Goal: Task Accomplishment & Management: Manage account settings

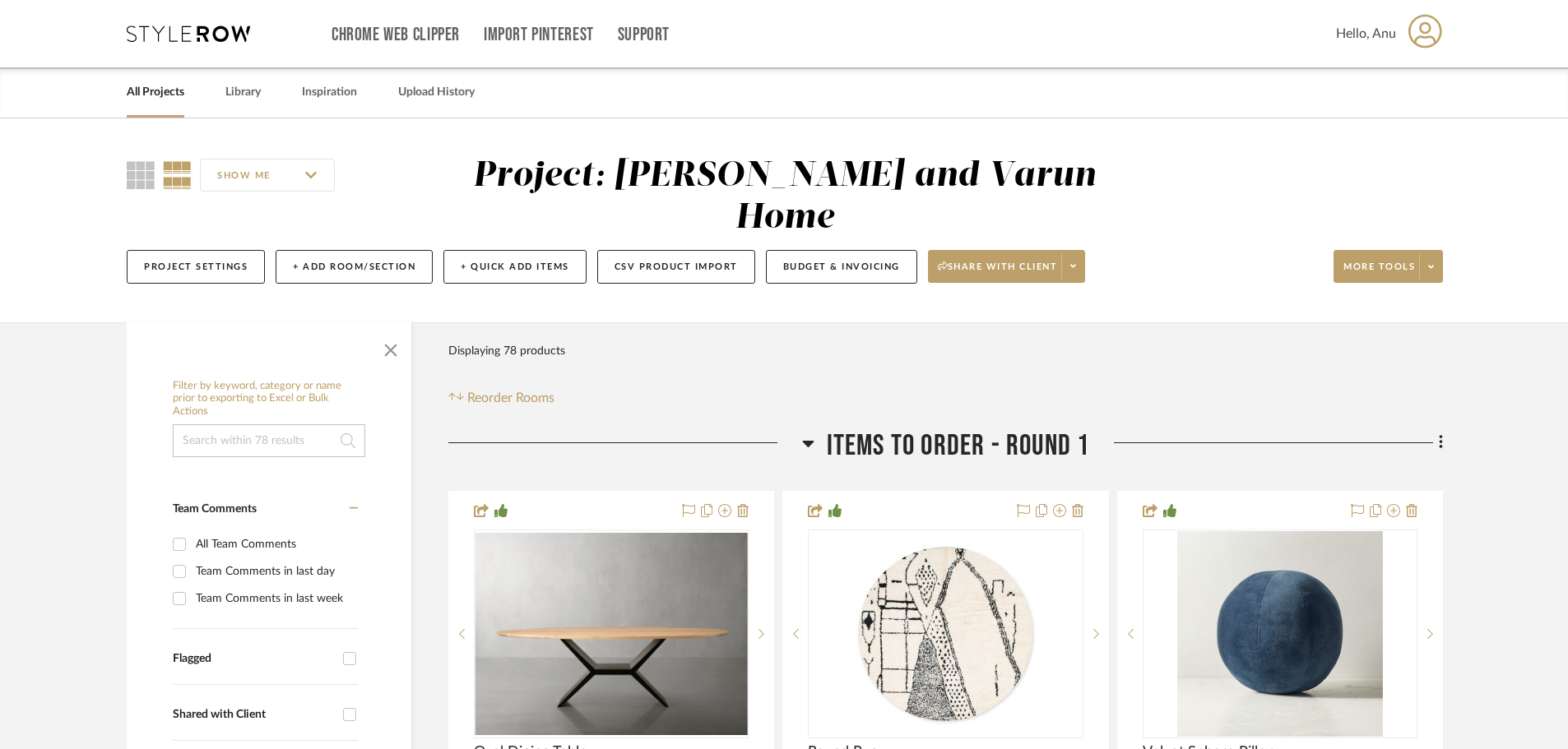
click at [162, 95] on link "All Projects" at bounding box center [155, 93] width 57 height 22
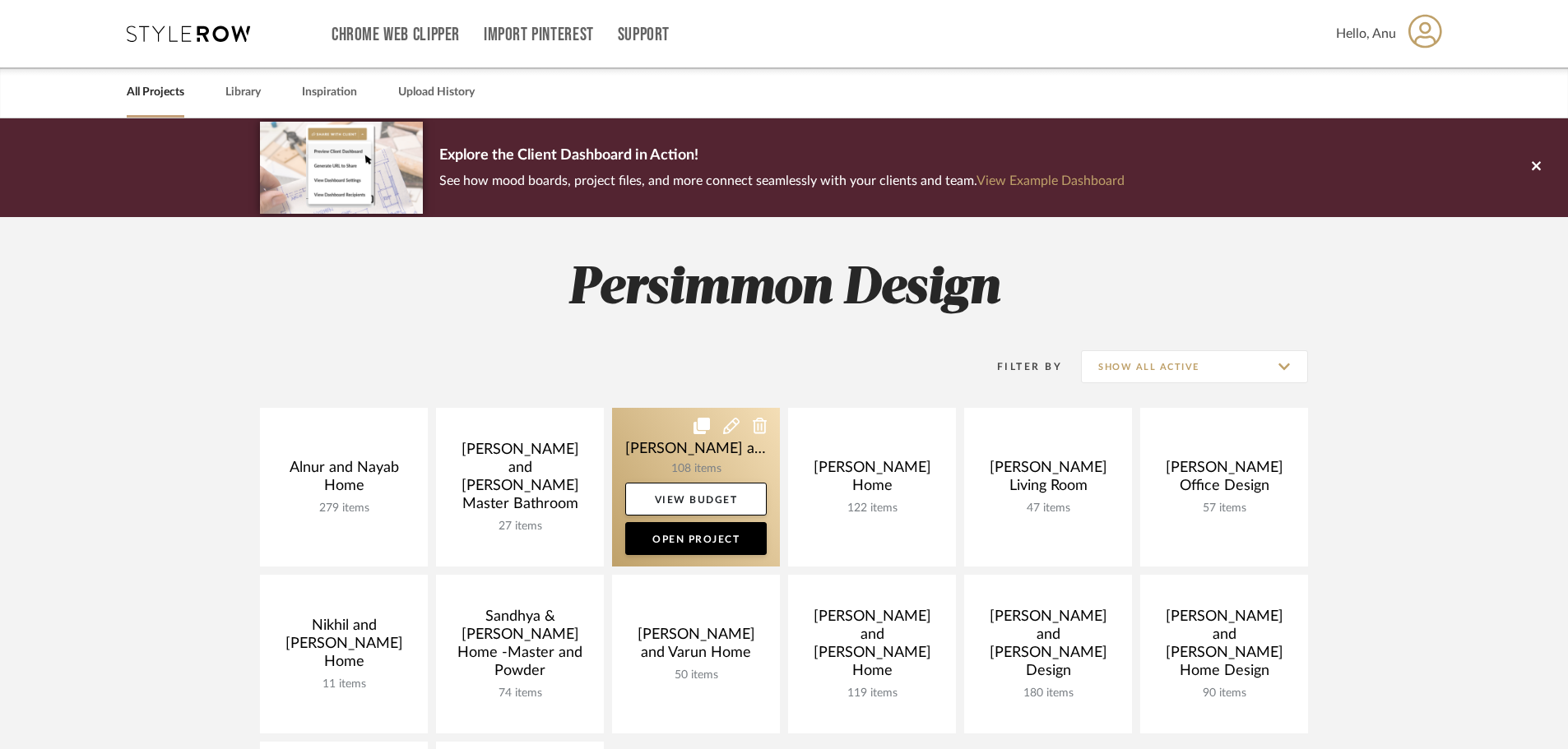
click at [669, 439] on link at bounding box center [695, 487] width 168 height 159
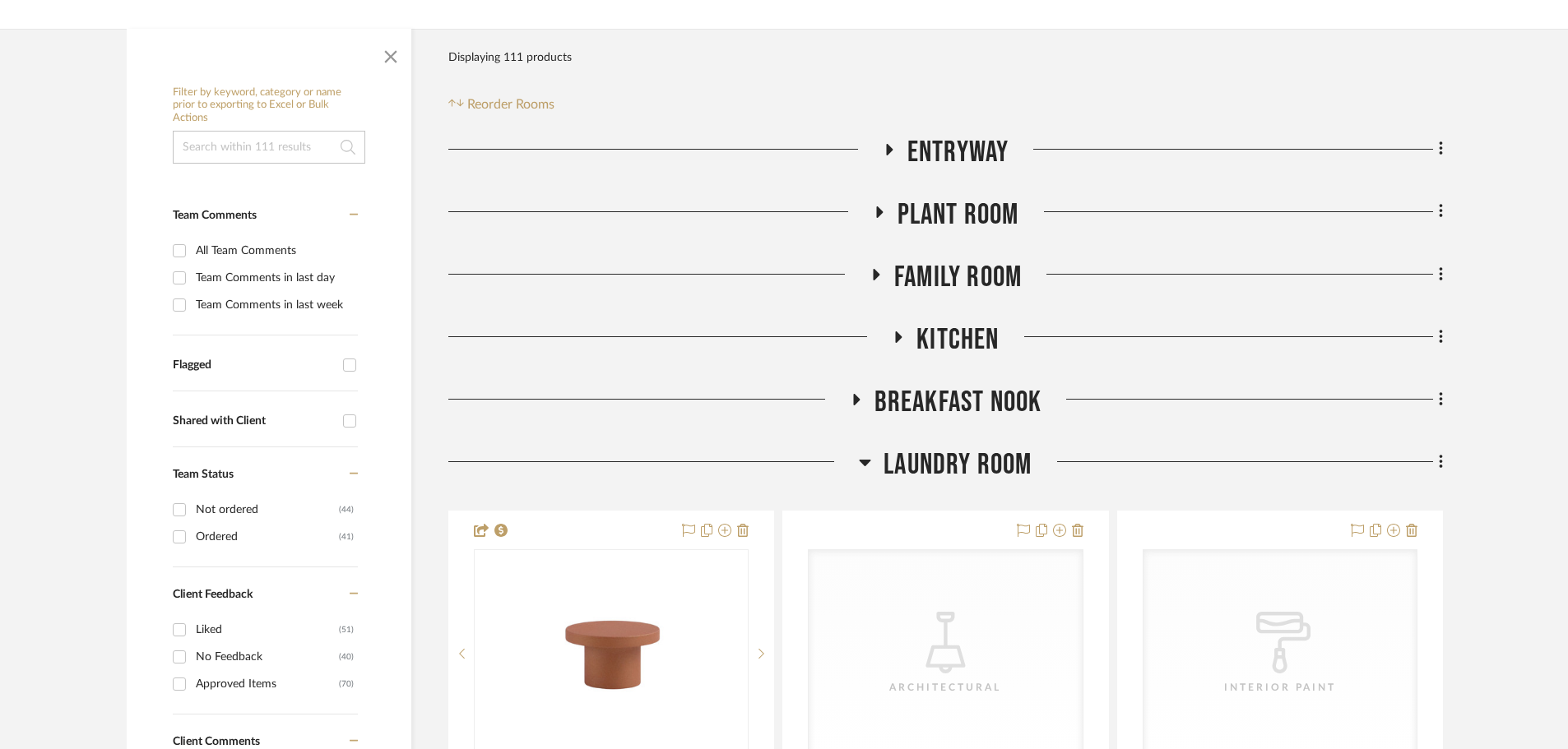
scroll to position [246, 0]
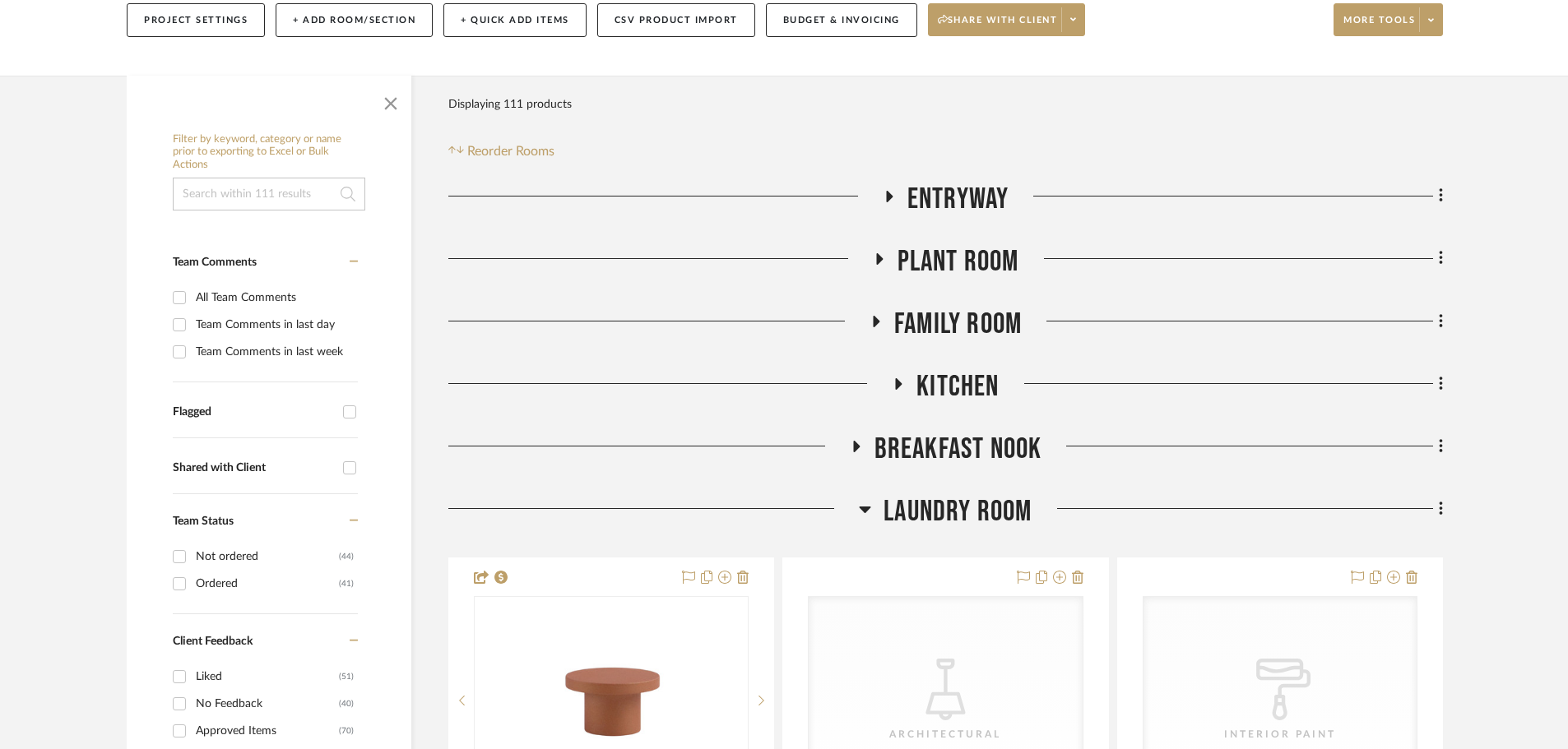
click at [894, 378] on icon at bounding box center [898, 384] width 19 height 13
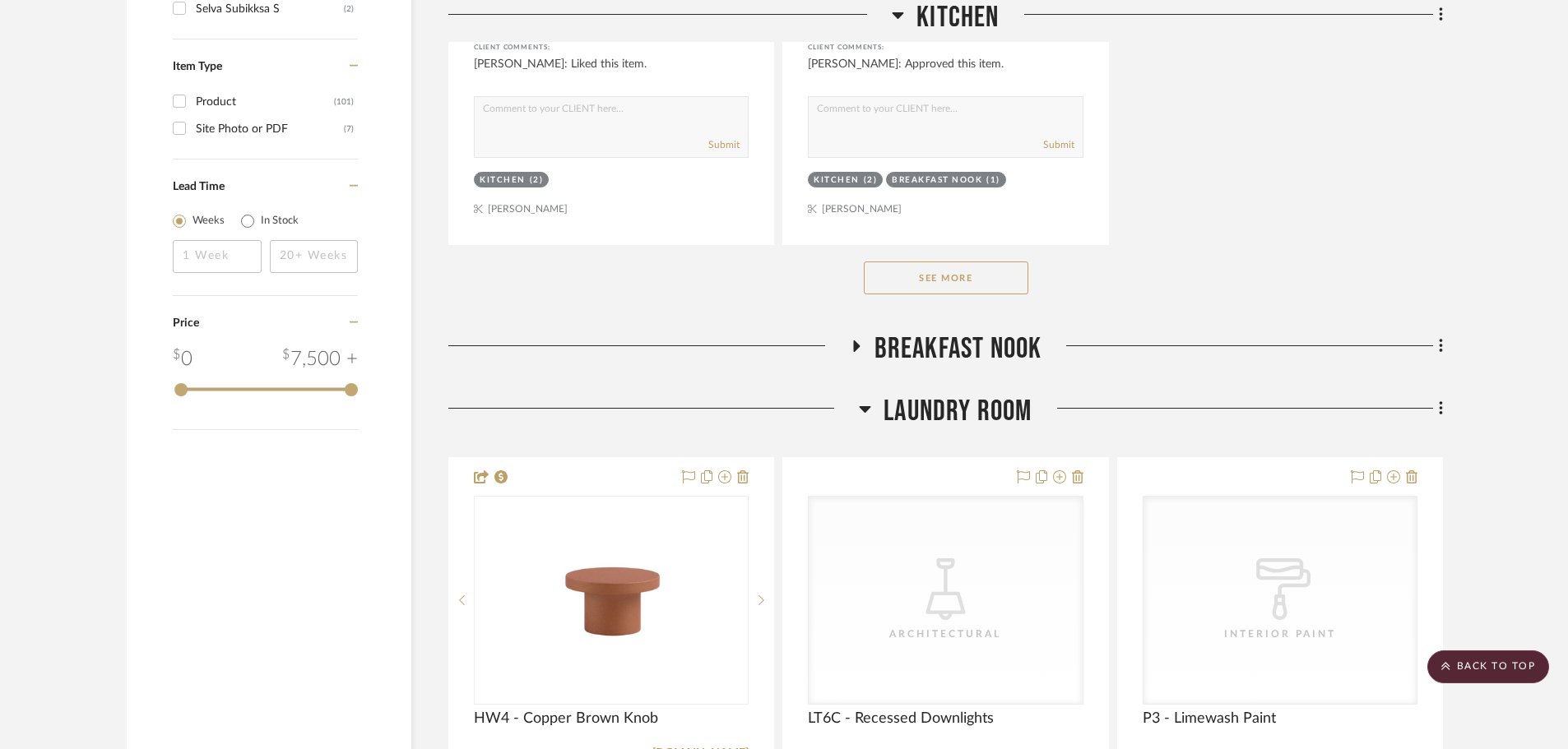
scroll to position [2467, 0]
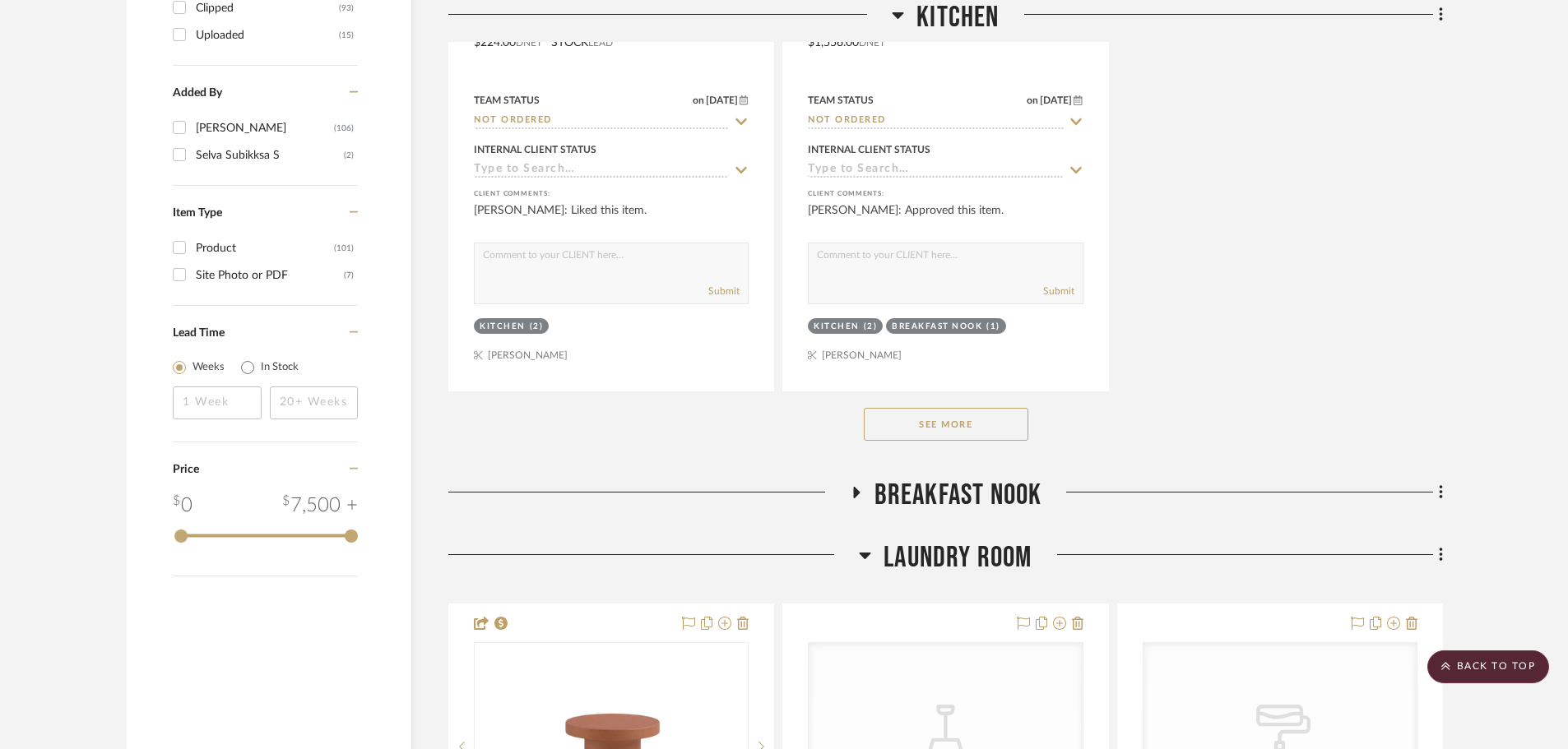
click at [915, 408] on button "See More" at bounding box center [946, 425] width 165 height 33
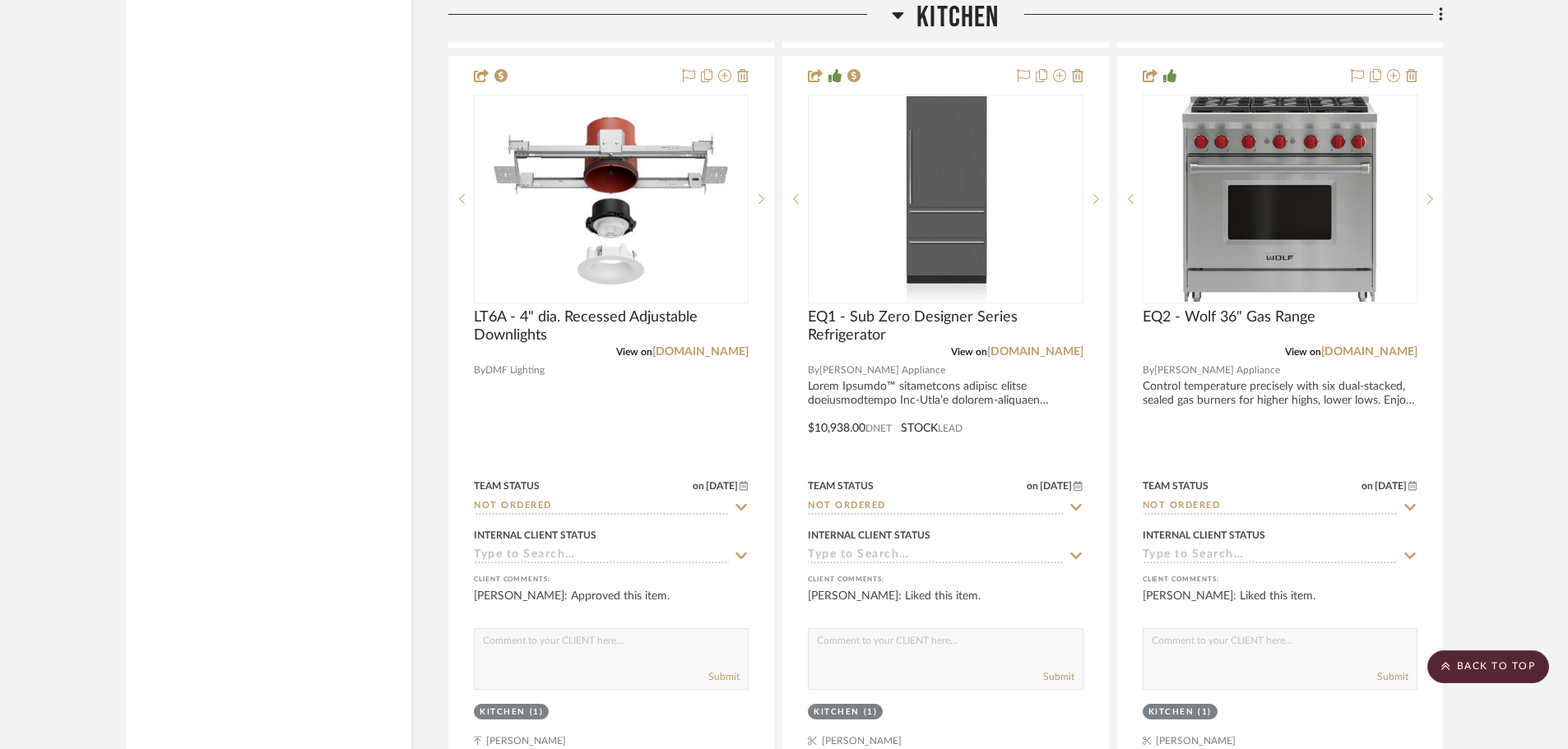
scroll to position [3372, 0]
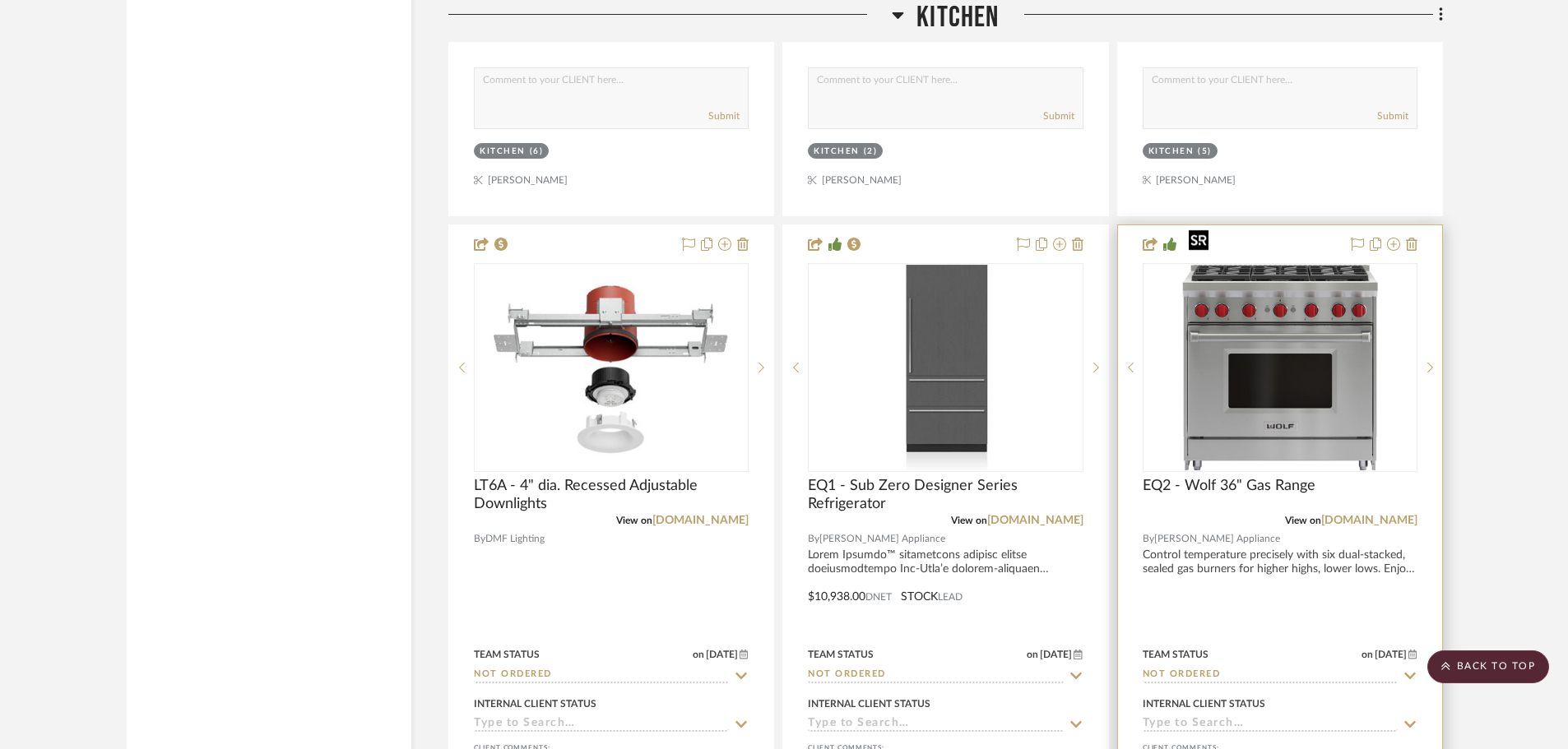
click at [1316, 318] on img "0" at bounding box center [1279, 367] width 195 height 206
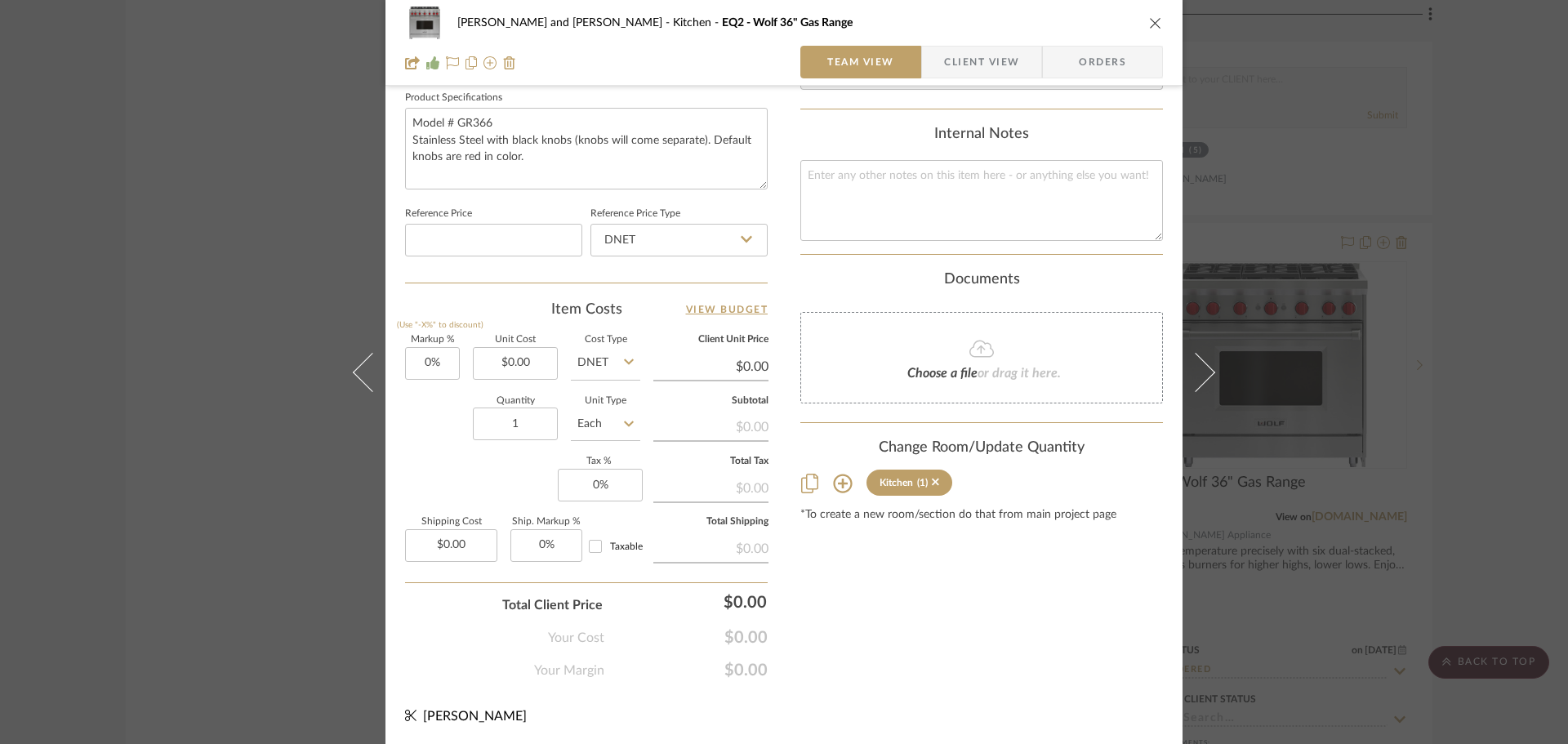
scroll to position [777, 0]
click at [536, 356] on input "0.00" at bounding box center [516, 362] width 85 height 33
type input "$8,109.00"
click at [460, 472] on div "Markup % (Use "-X%" to discount) 0% Unit Cost $8,109.00 Cost Type DNET Client U…" at bounding box center [586, 453] width 363 height 239
type input "$8,109.00"
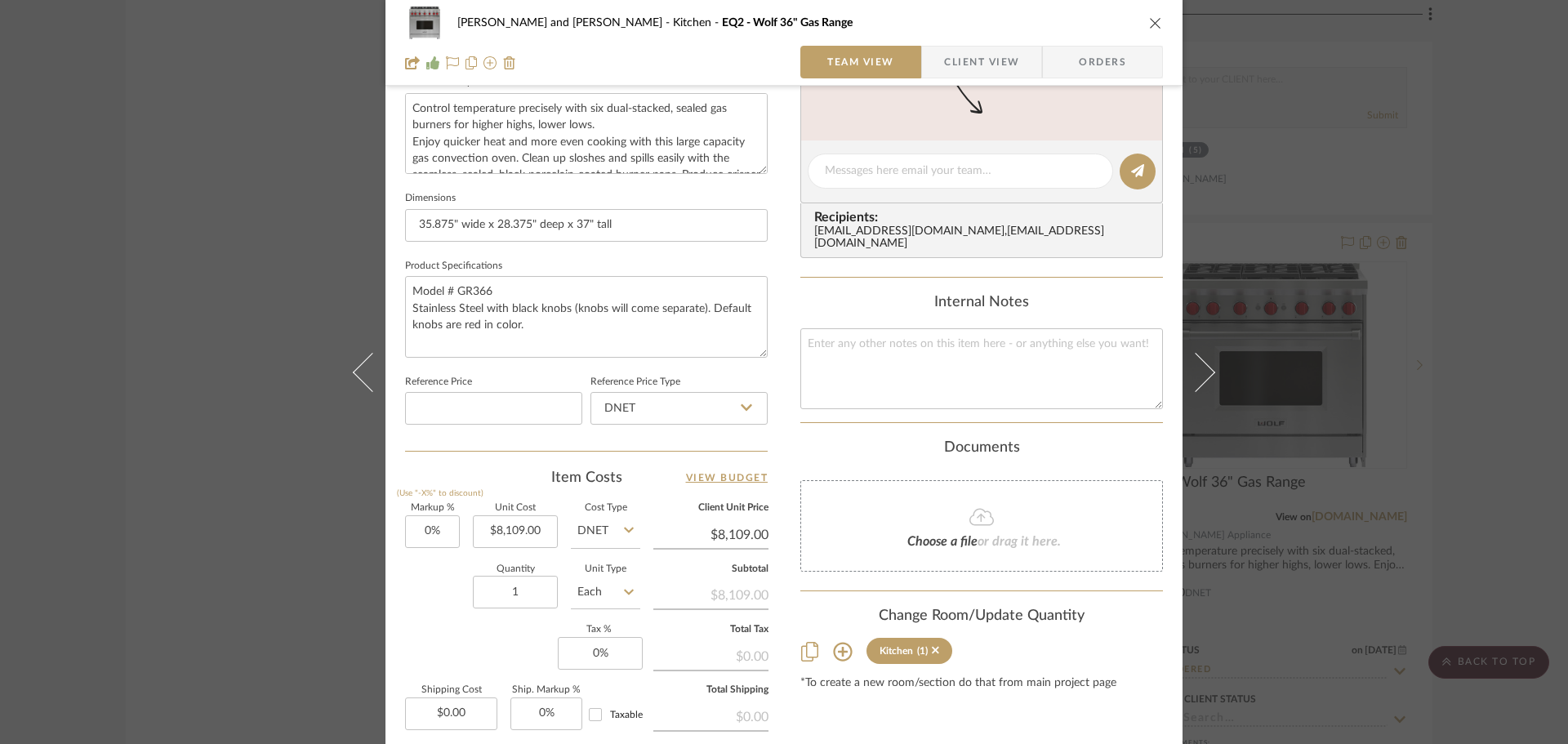
scroll to position [369, 0]
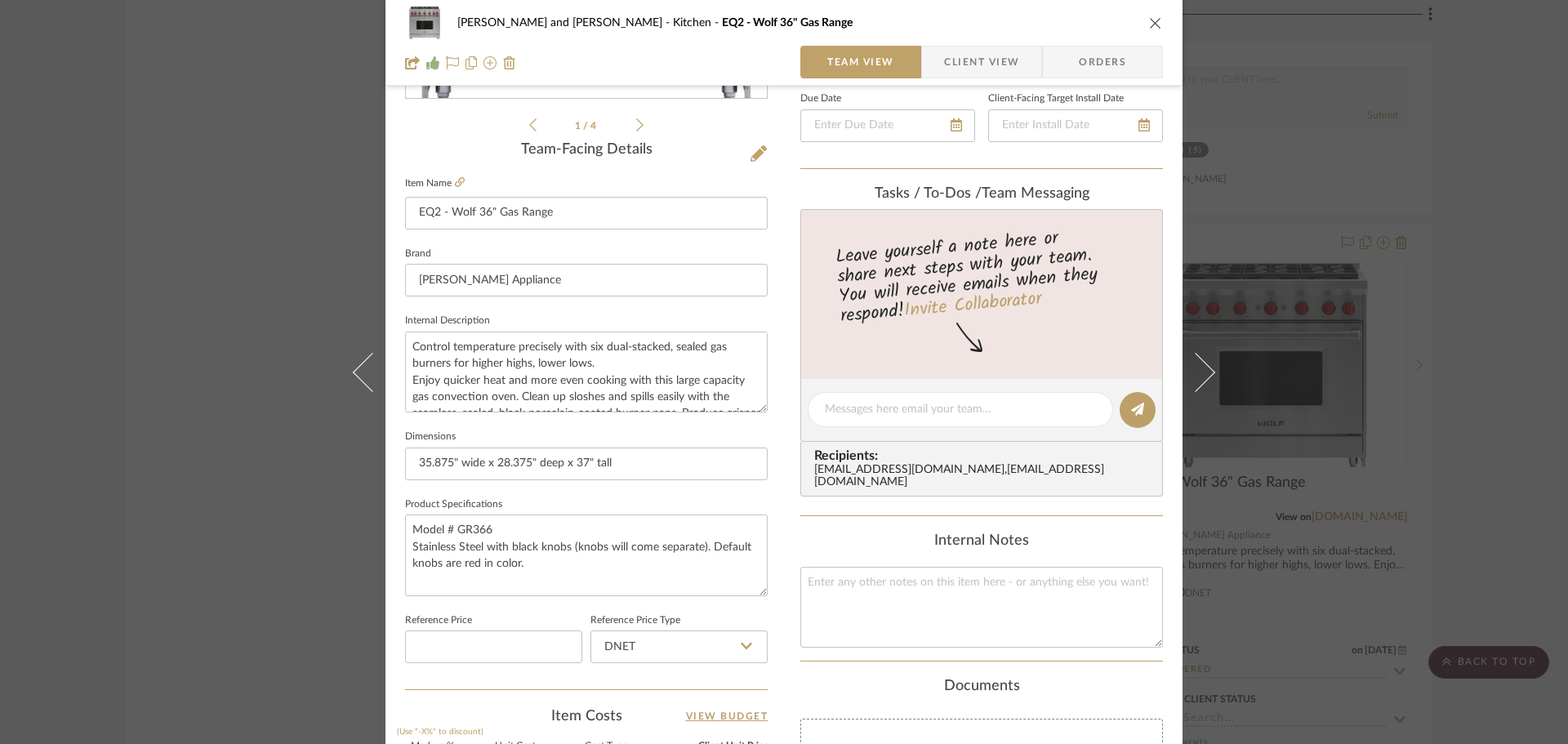
click at [1487, 412] on div "Joe and Melissa Home Kitchen EQ2 - Wolf 36" Gas Range Team View Client View Ord…" at bounding box center [784, 372] width 1568 height 744
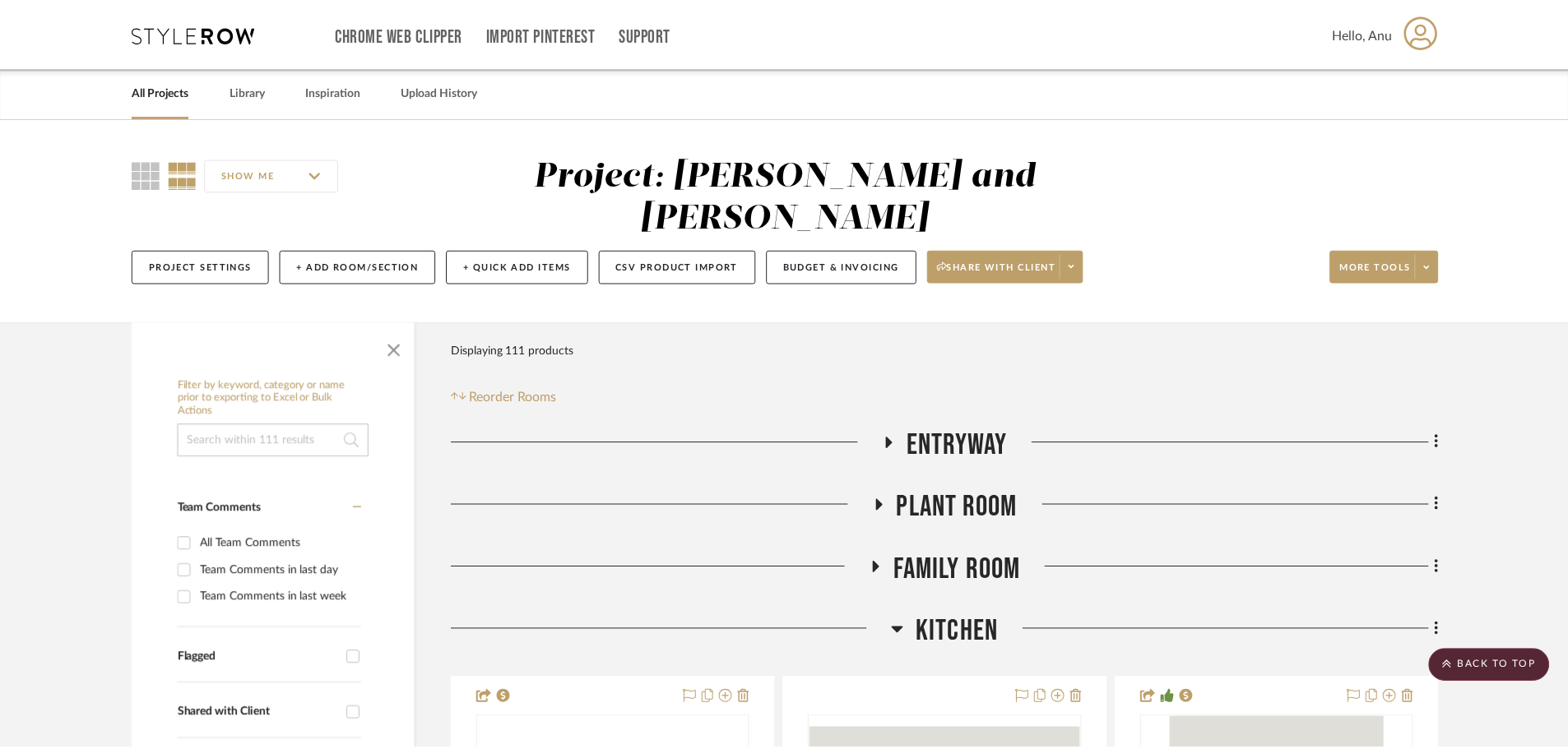
scroll to position [3372, 0]
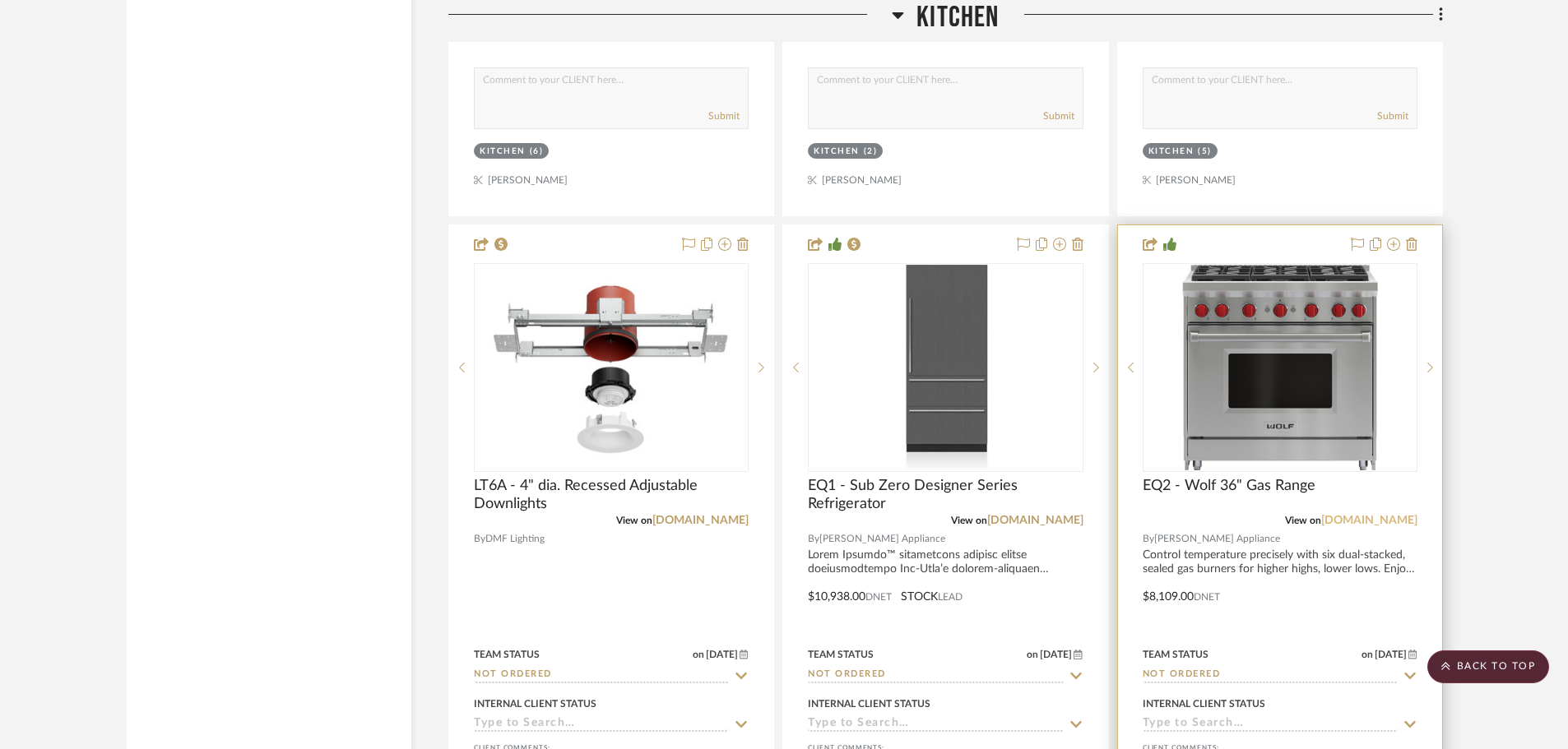
click at [1377, 515] on link "subzero-wolf.com" at bounding box center [1368, 521] width 96 height 12
click at [1166, 552] on div at bounding box center [1280, 584] width 324 height 720
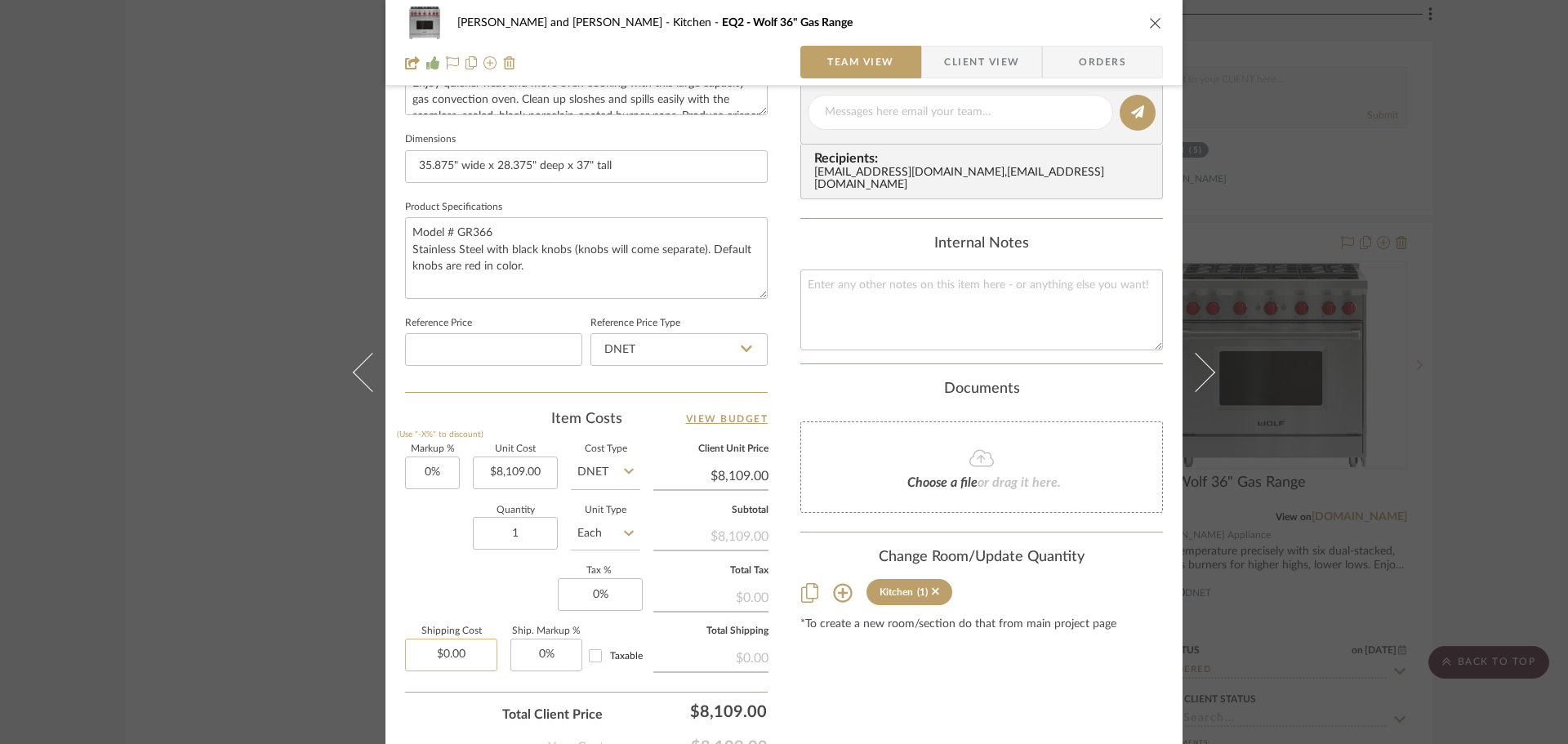
scroll to position [777, 0]
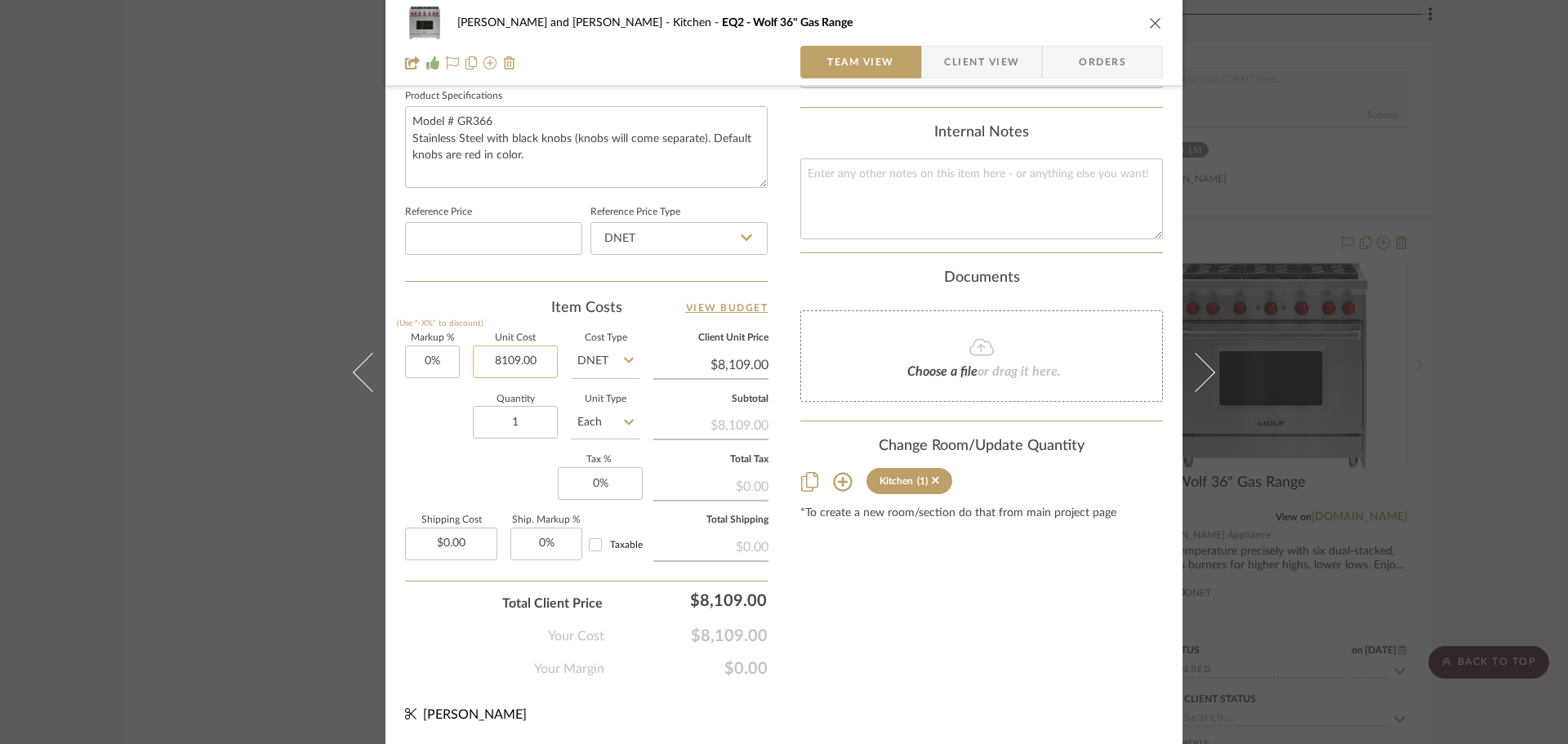
click at [540, 367] on input "8109.00" at bounding box center [516, 362] width 85 height 33
type input "$8,205.00"
click at [1012, 664] on div "Content here copies to Client View - confirm visibility there. Show in Client D…" at bounding box center [982, 7] width 363 height 1345
type input "$8,205.00"
click at [1457, 491] on div "Joe and Melissa Home Kitchen EQ2 - Wolf 36" Gas Range Team View Client View Ord…" at bounding box center [784, 372] width 1568 height 744
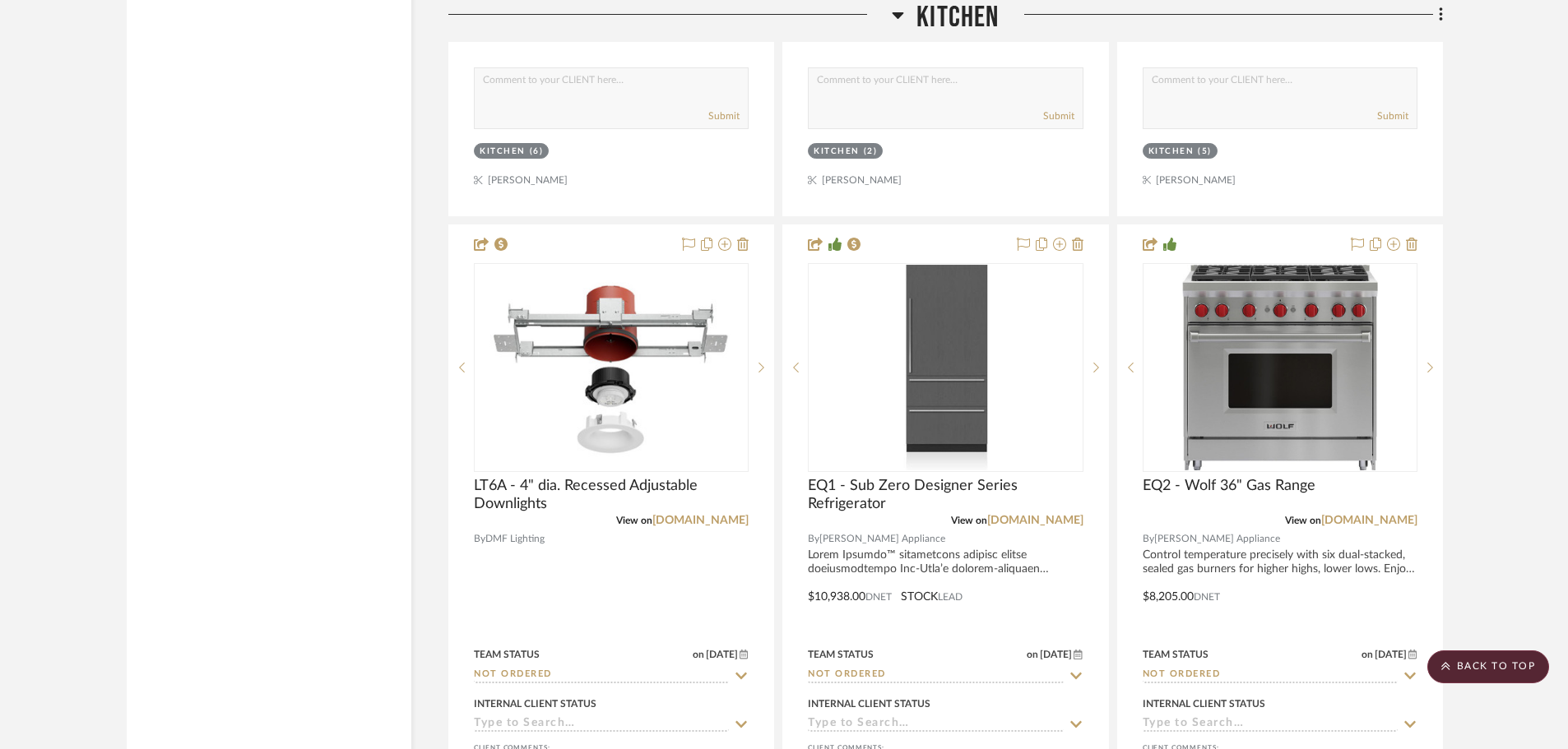
scroll to position [3290, 0]
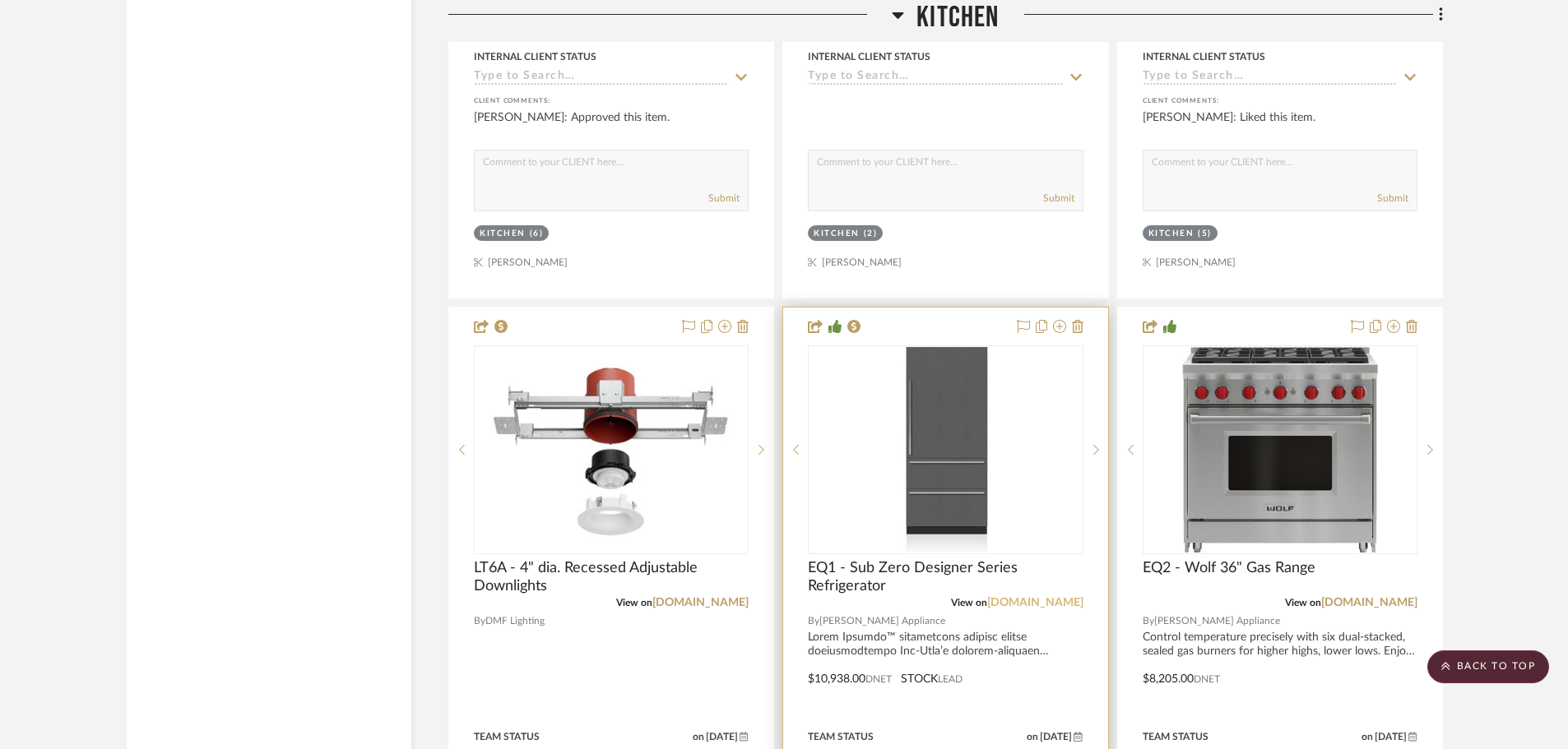
click at [1001, 597] on link "arnoldsappliance.com" at bounding box center [1034, 603] width 96 height 12
click at [843, 637] on div at bounding box center [945, 667] width 324 height 720
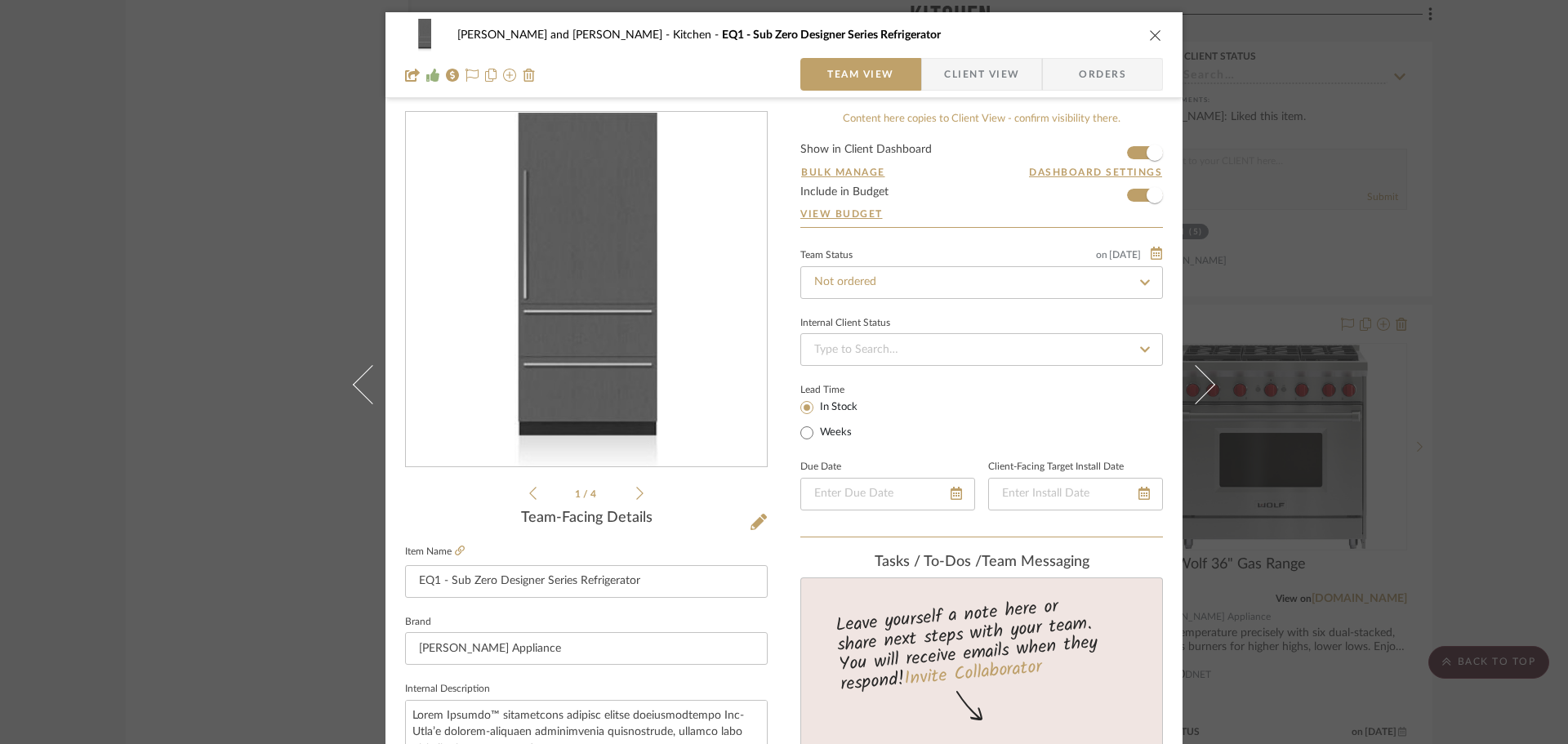
scroll to position [572, 0]
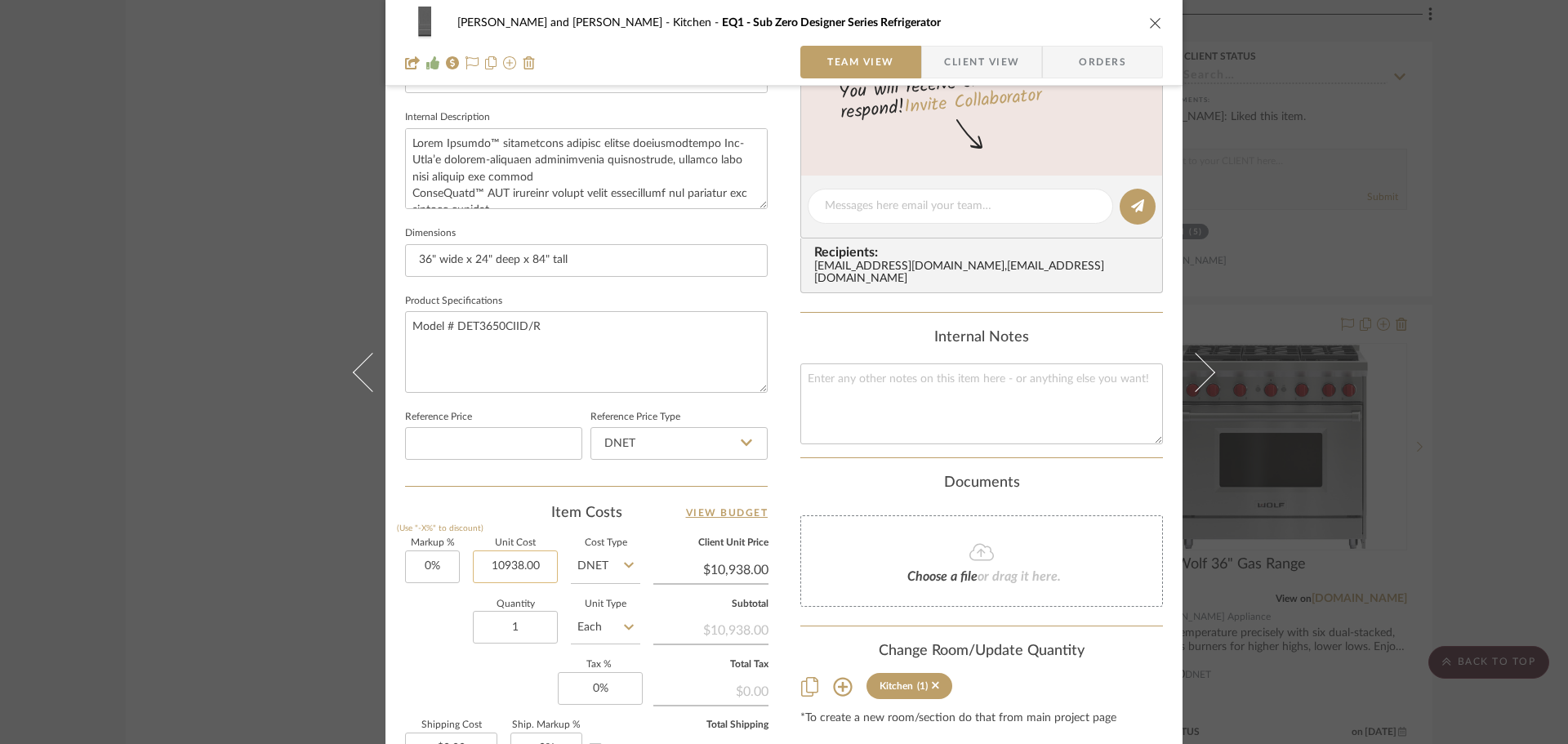
click at [535, 567] on input "10938.00" at bounding box center [516, 567] width 85 height 33
type input "$11,809.00"
click at [426, 658] on div "Quantity 1 Unit Type Each" at bounding box center [522, 630] width 235 height 58
type input "$11,809.00"
click at [1494, 450] on div "Joe and Melissa Home Kitchen EQ1 - Sub Zero Designer Series Refrigerator Team V…" at bounding box center [784, 372] width 1568 height 744
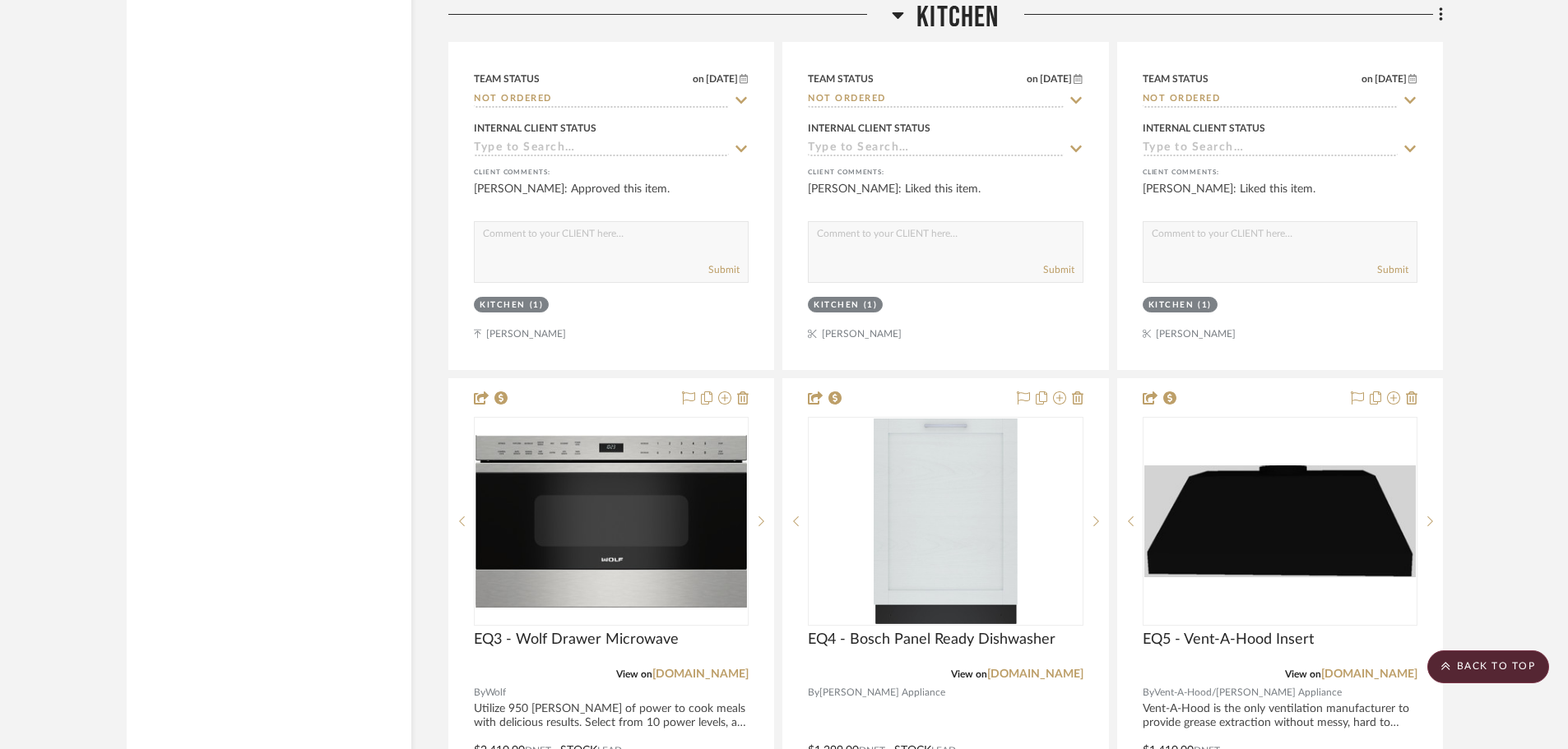
scroll to position [4277, 0]
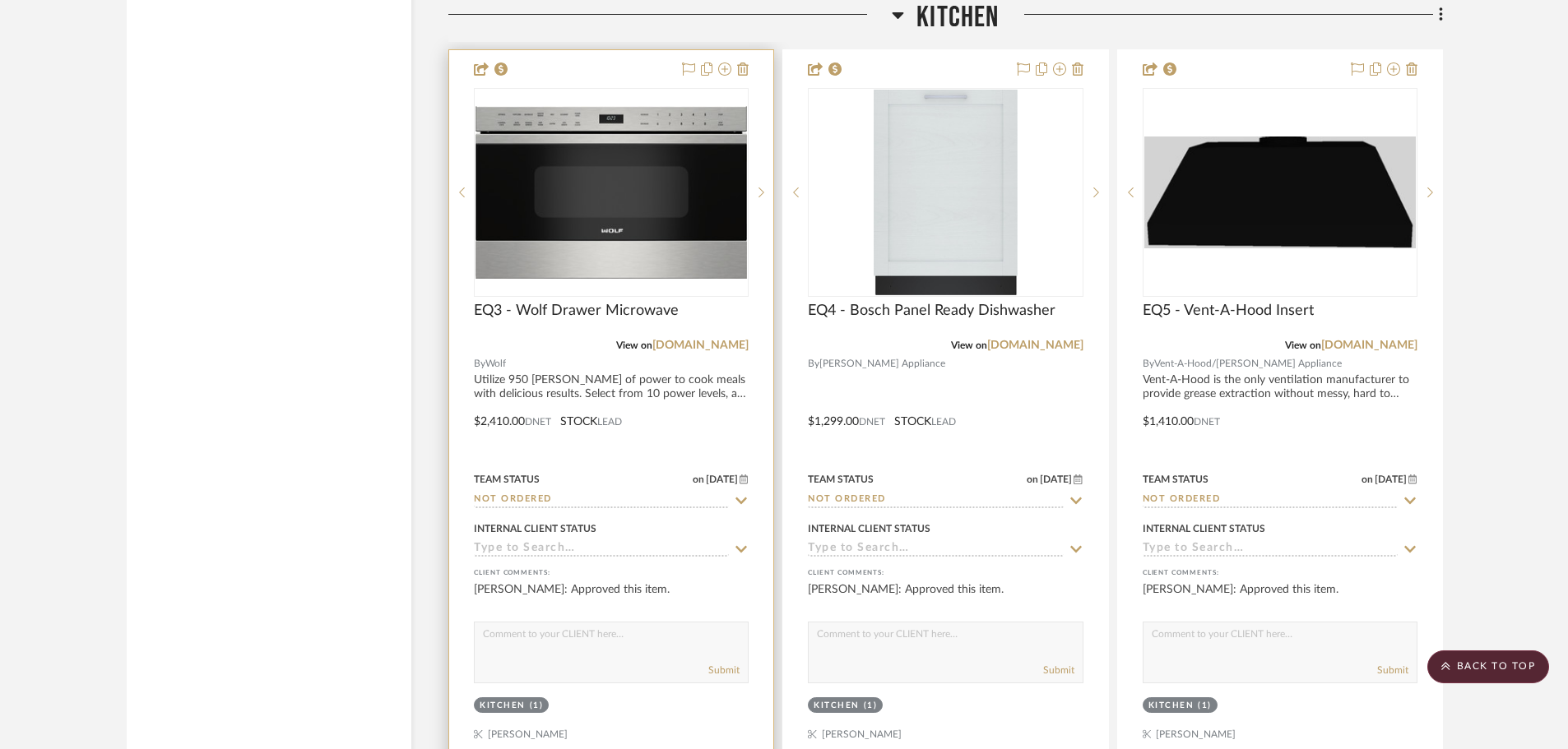
click at [493, 376] on div at bounding box center [611, 410] width 324 height 720
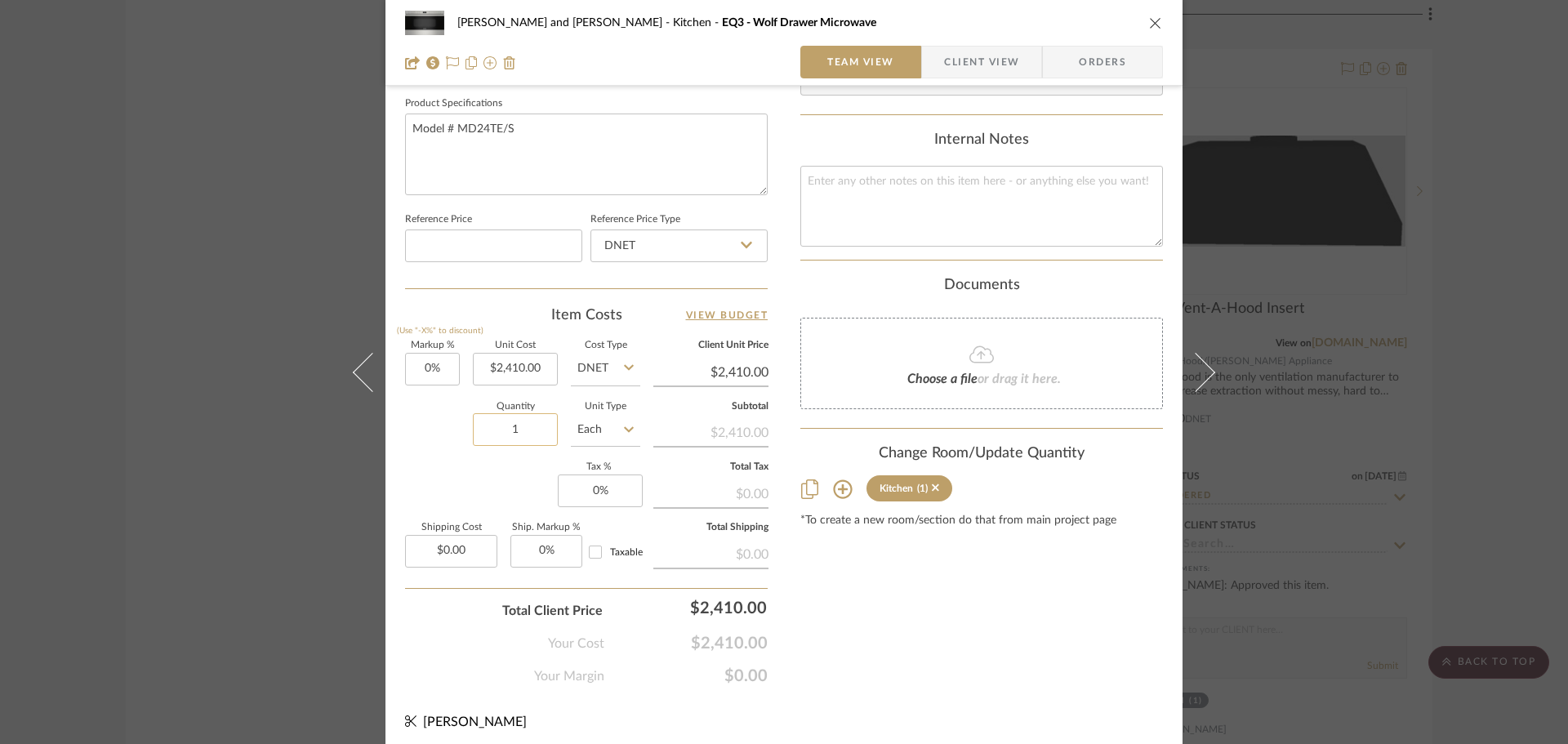
scroll to position [777, 0]
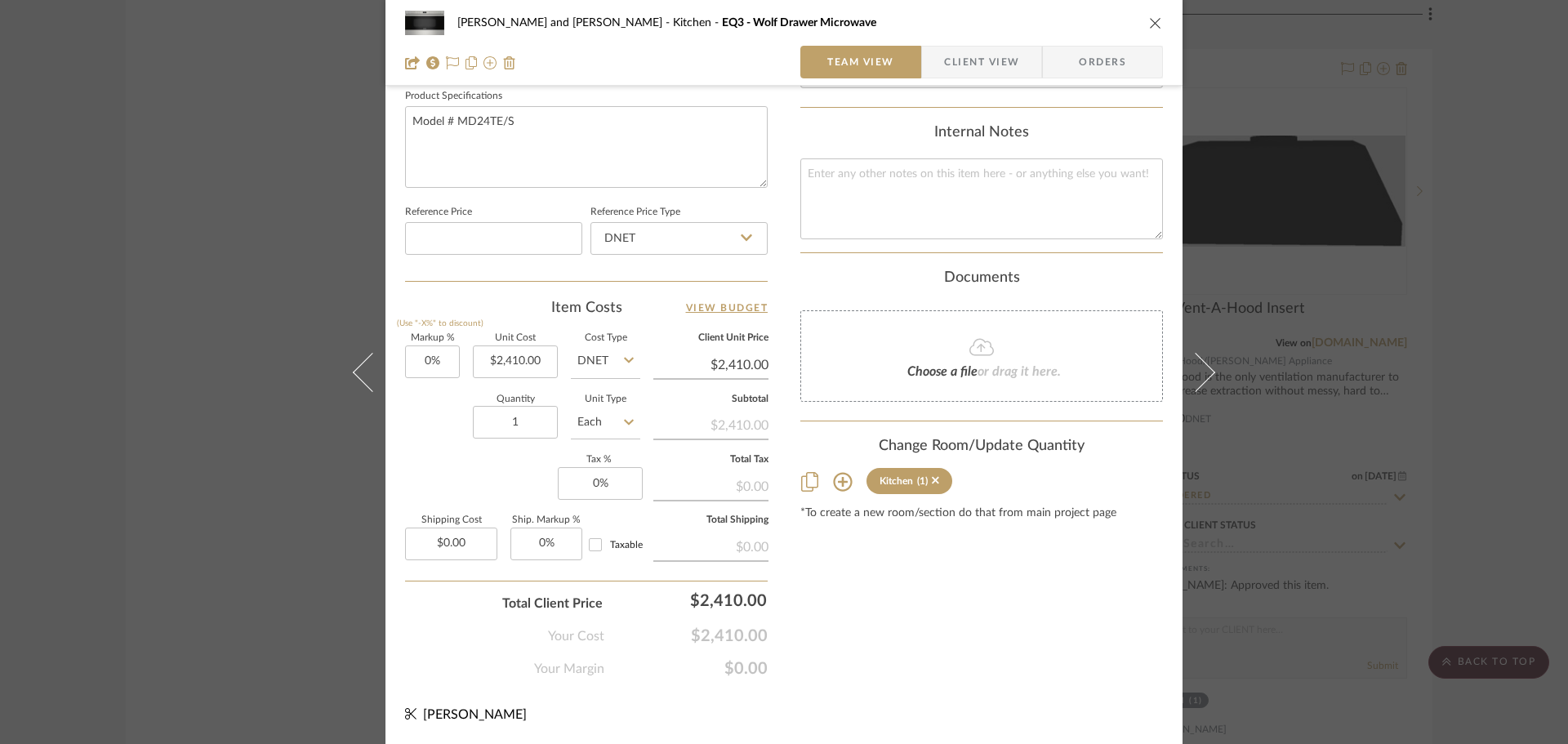
click at [1470, 458] on div "Joe and Melissa Home Kitchen EQ3 - Wolf Drawer Microwave Team View Client View …" at bounding box center [784, 372] width 1568 height 744
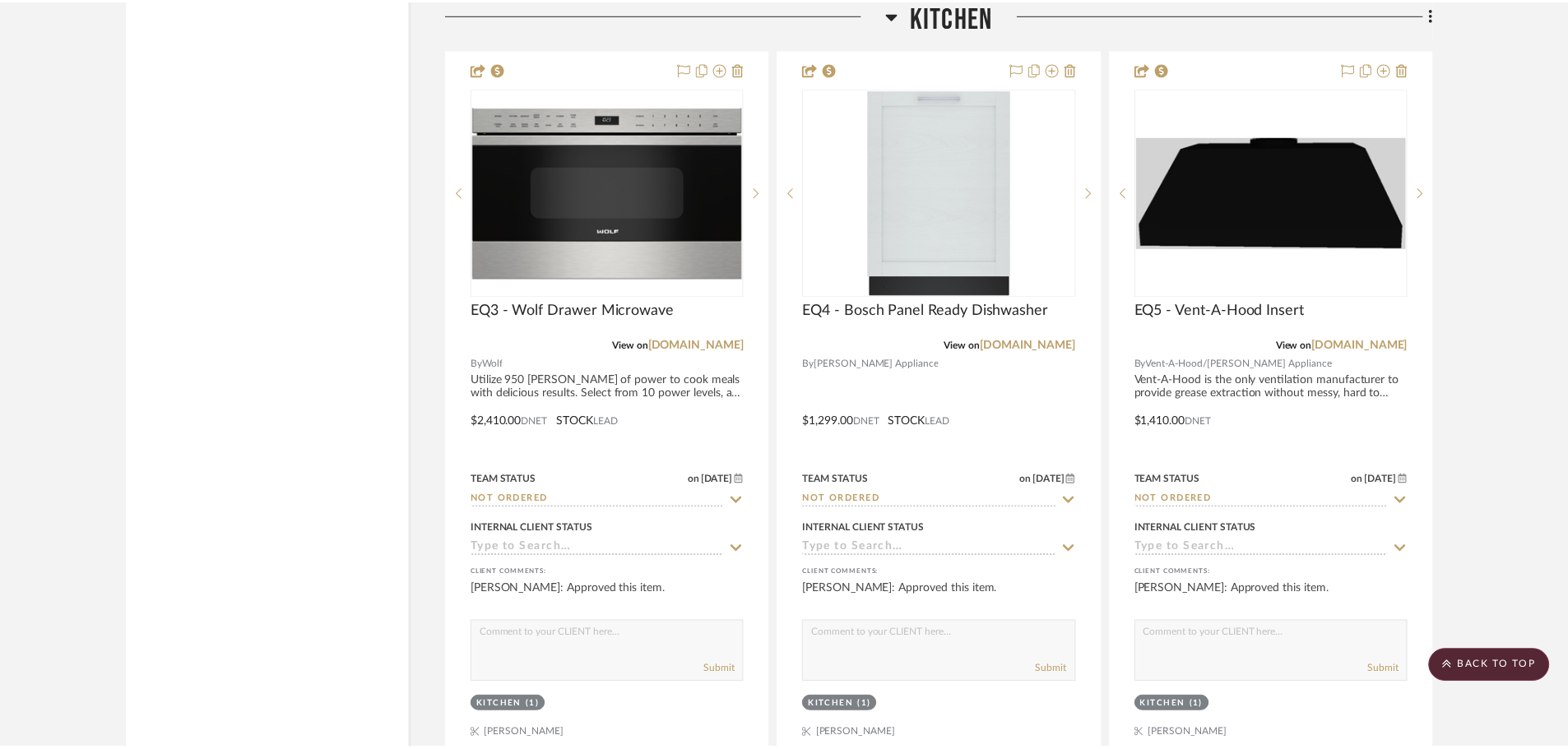
scroll to position [4277, 0]
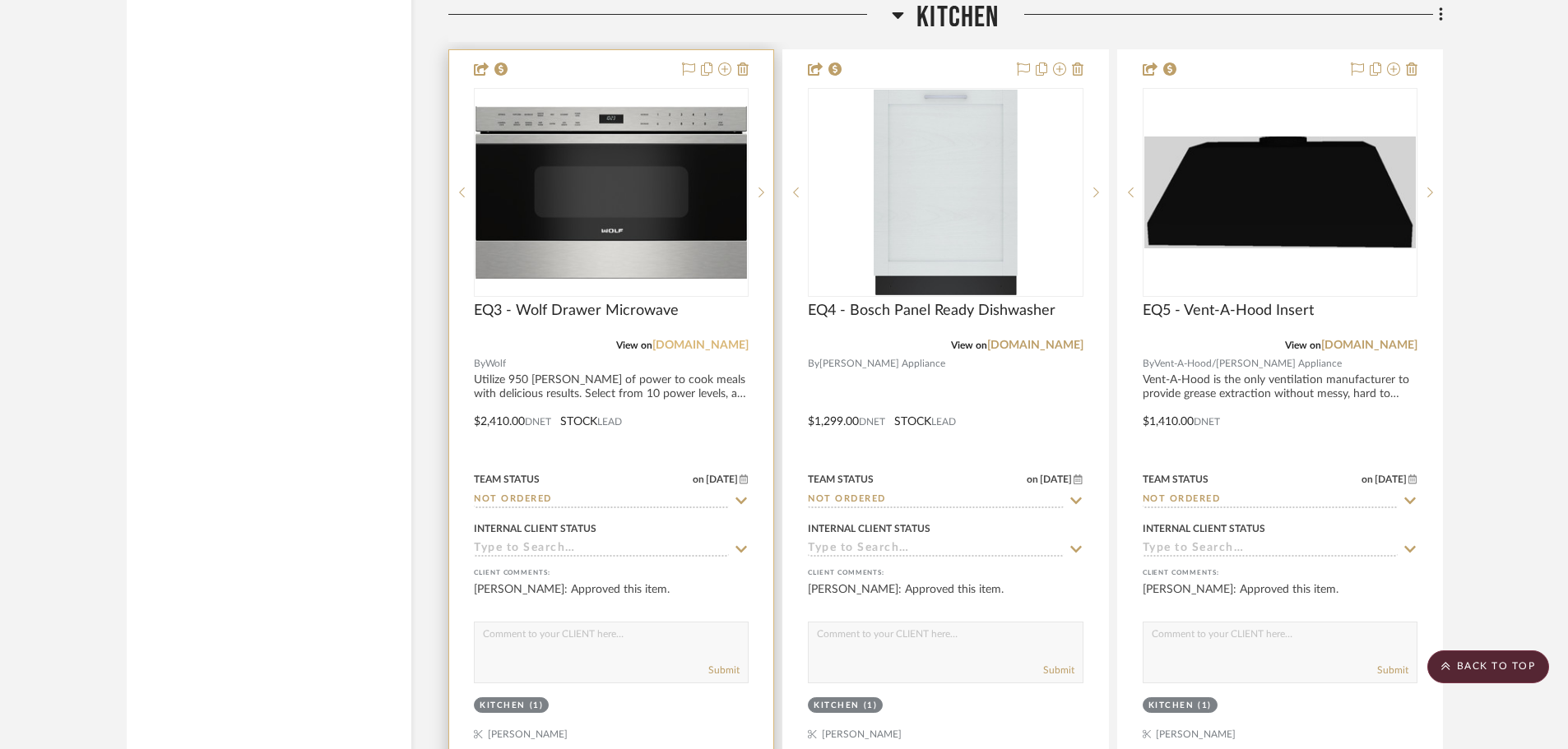
click at [680, 340] on link "subzero-wolf.com" at bounding box center [700, 346] width 96 height 12
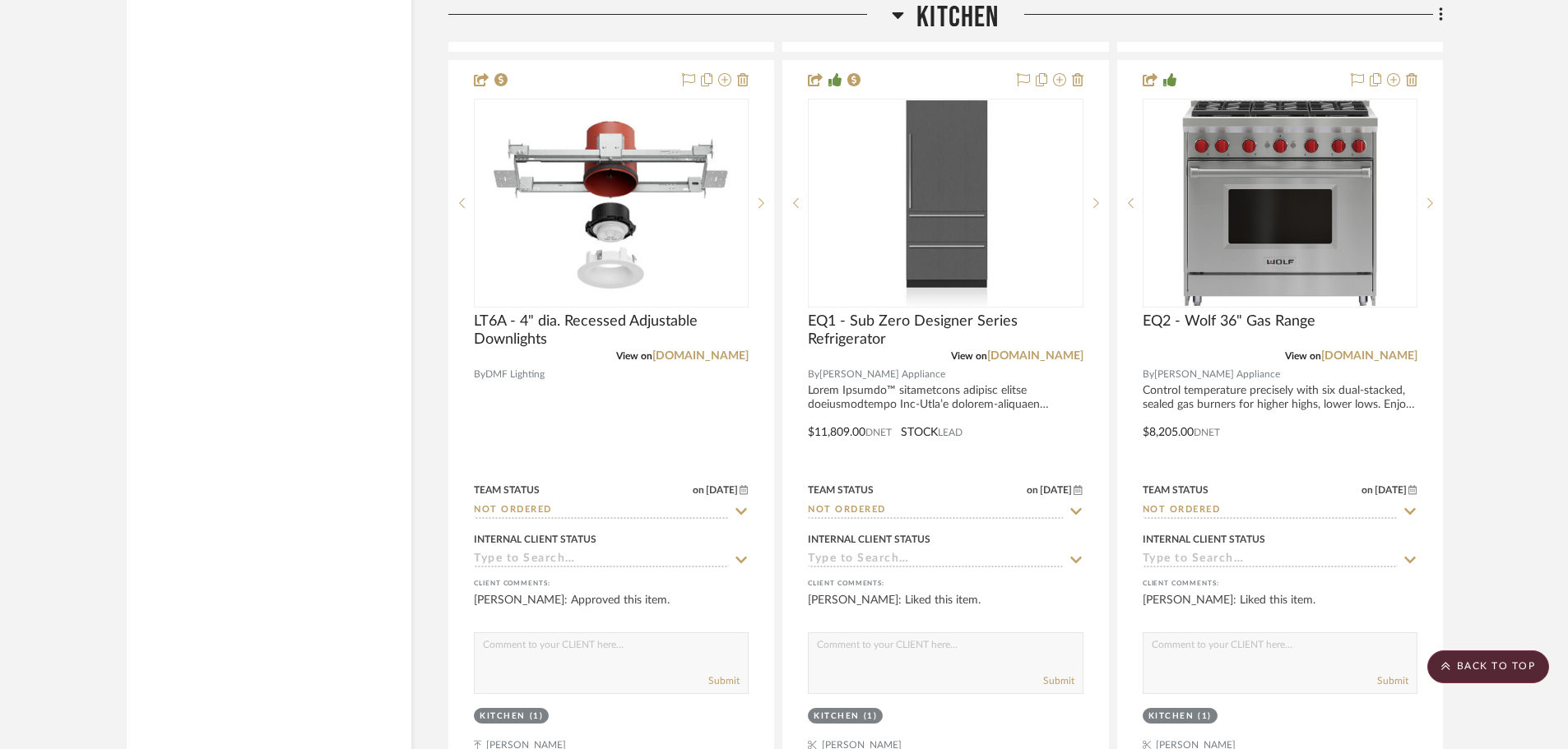
scroll to position [3372, 0]
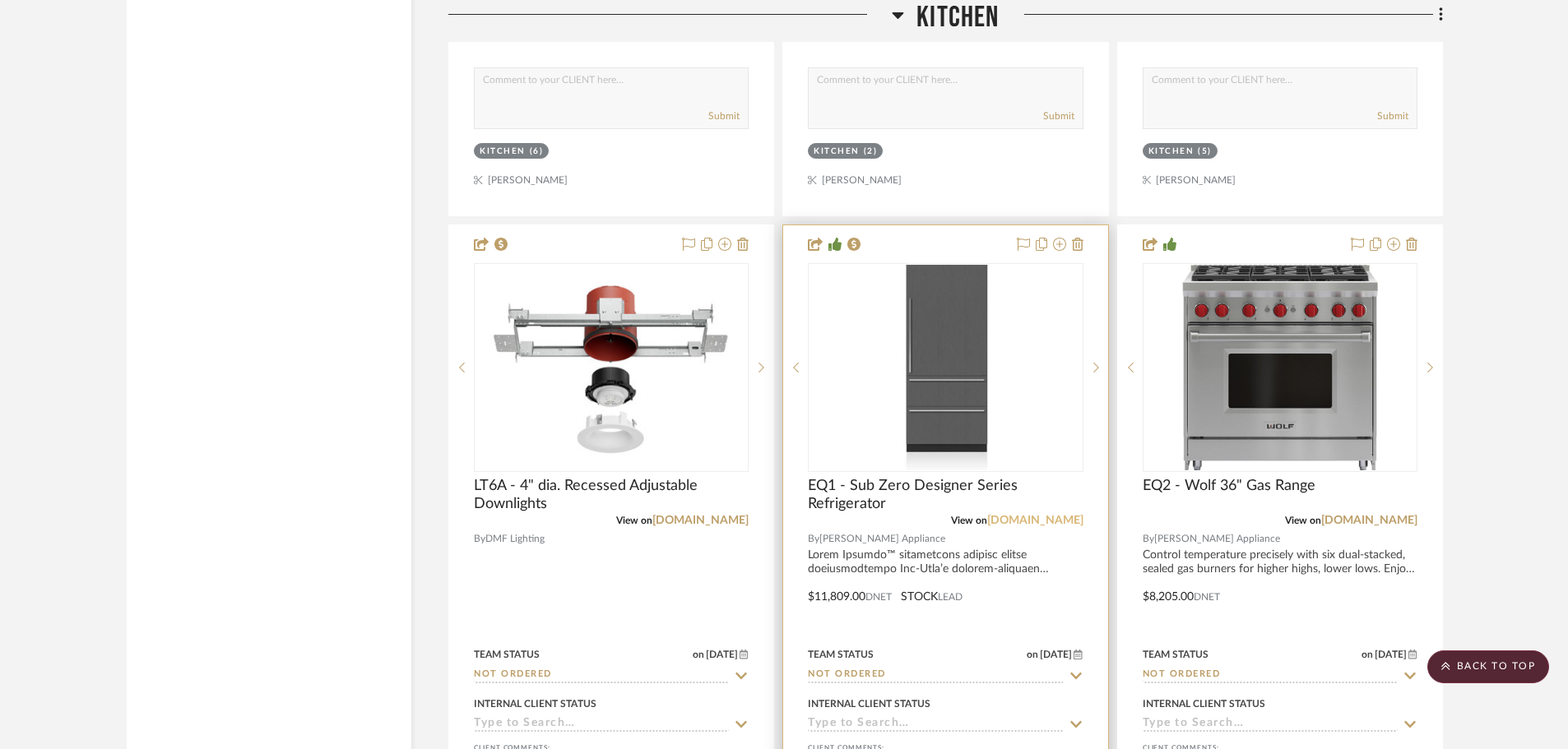
click at [1010, 515] on link "arnoldsappliance.com" at bounding box center [1034, 521] width 96 height 12
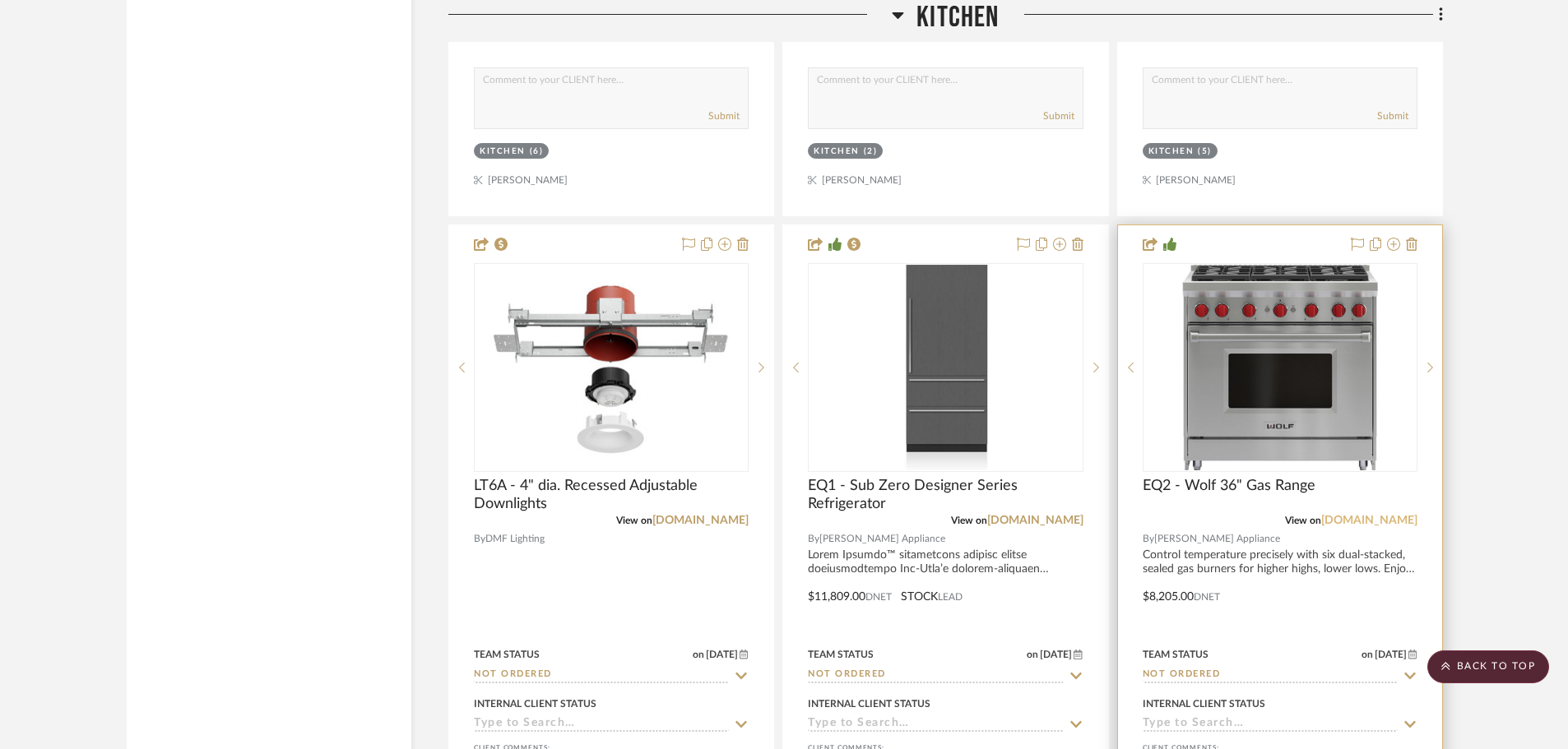
click at [1360, 515] on link "subzero-wolf.com" at bounding box center [1368, 521] width 96 height 12
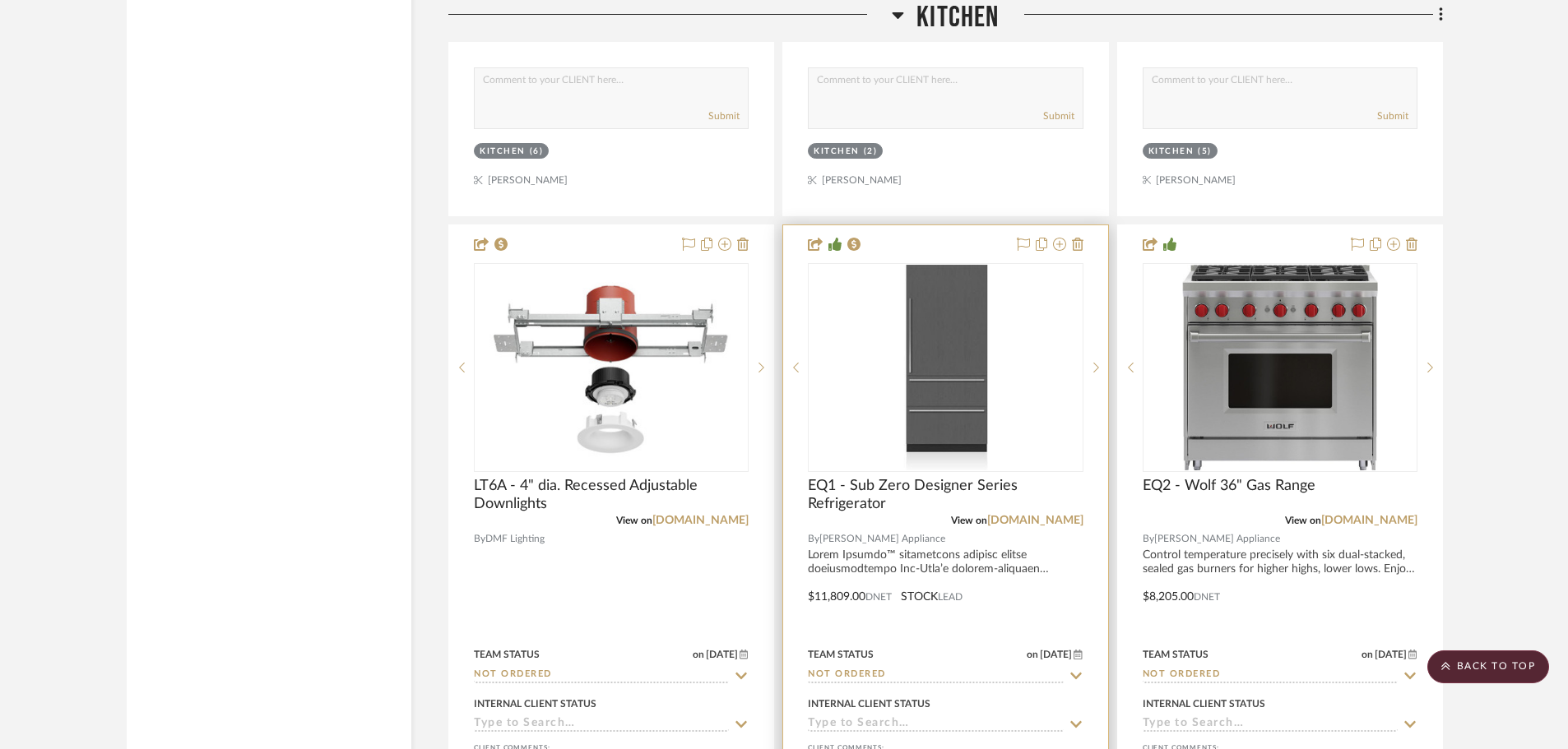
click at [842, 554] on div at bounding box center [945, 584] width 324 height 720
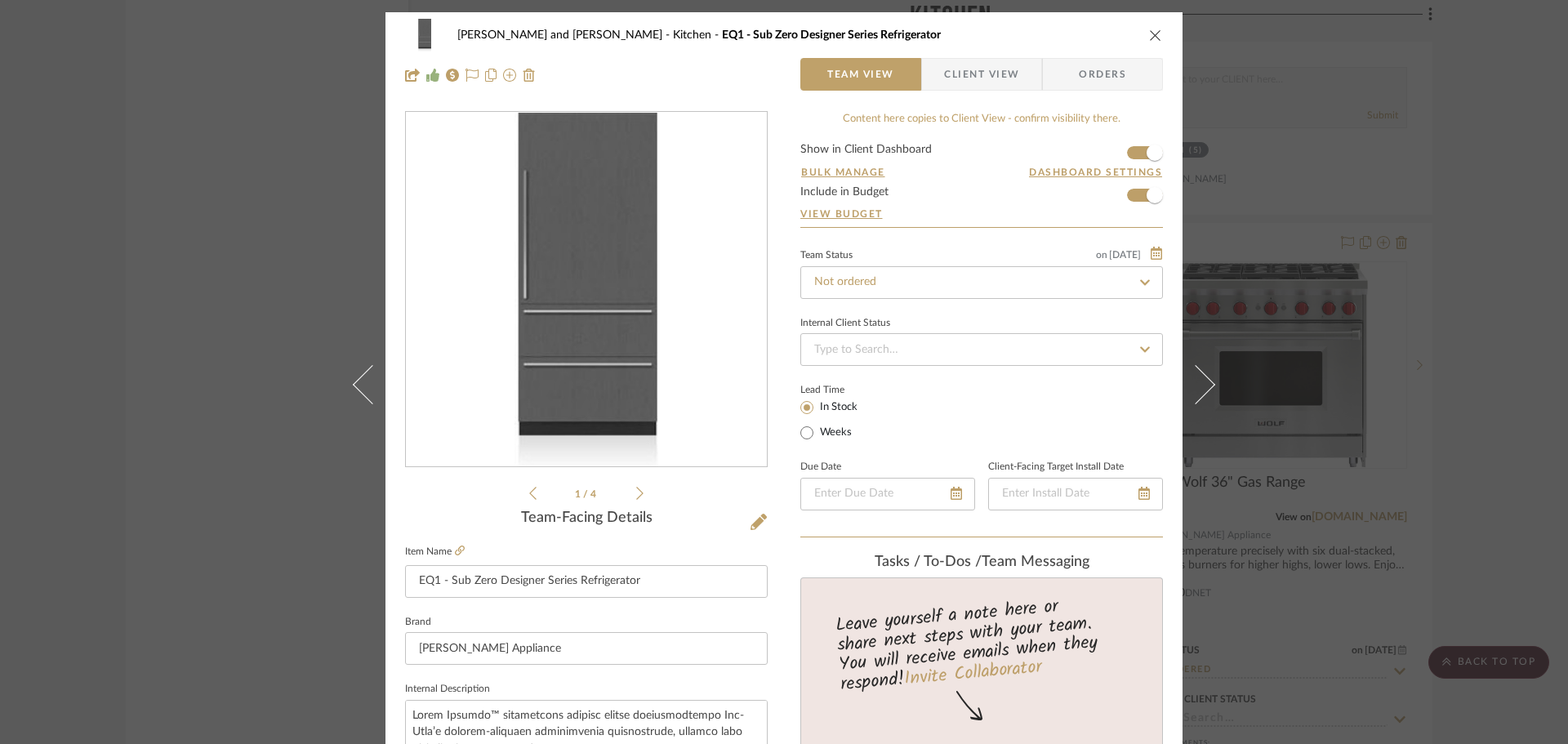
scroll to position [572, 0]
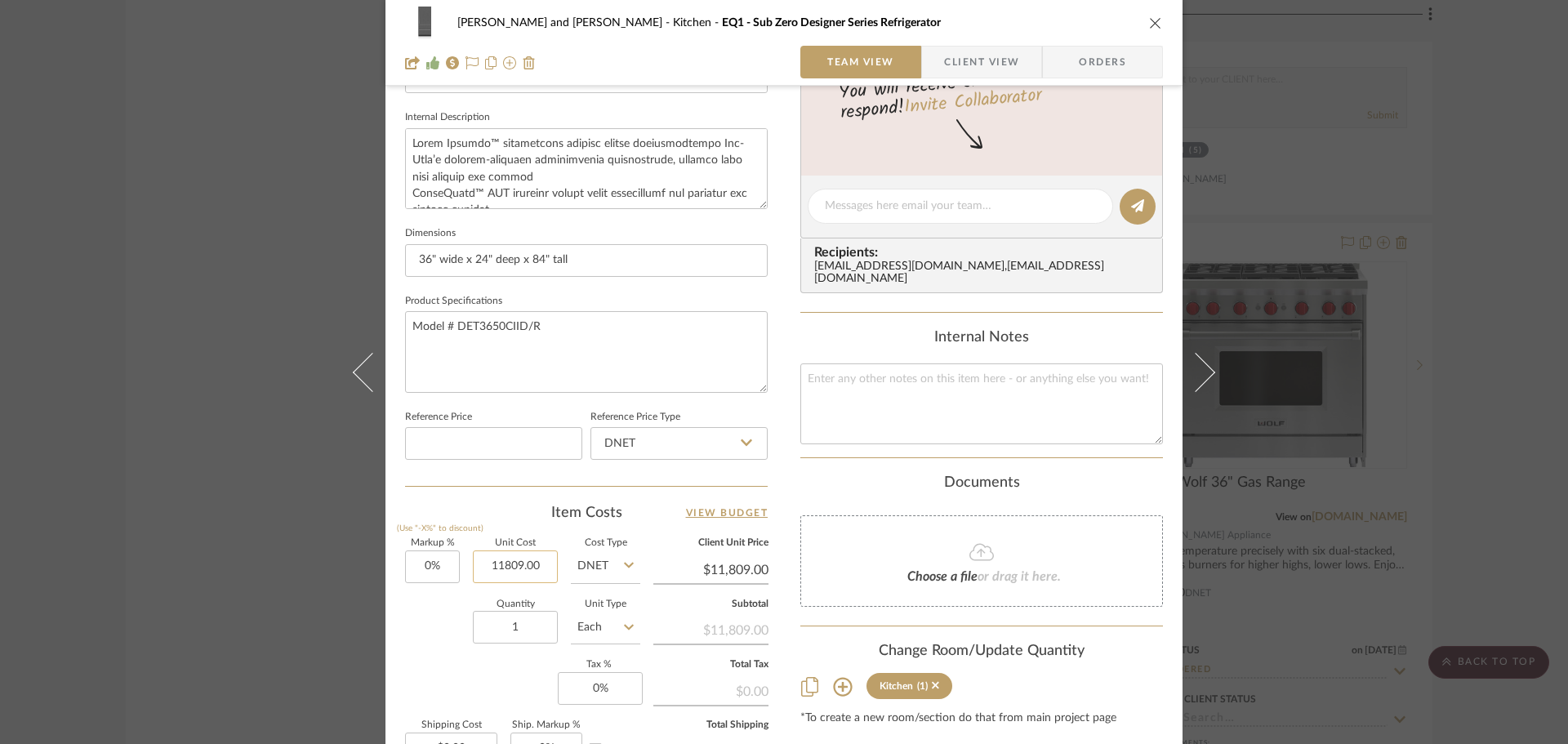
click at [541, 561] on input "11809.00" at bounding box center [516, 567] width 85 height 33
type input "$11,955.00"
click at [427, 619] on div "Quantity 1 Unit Type Each" at bounding box center [522, 630] width 235 height 58
type input "$11,955.00"
click at [1489, 522] on div "Joe and Melissa Home Kitchen EQ1 - Sub Zero Designer Series Refrigerator Team V…" at bounding box center [784, 372] width 1568 height 744
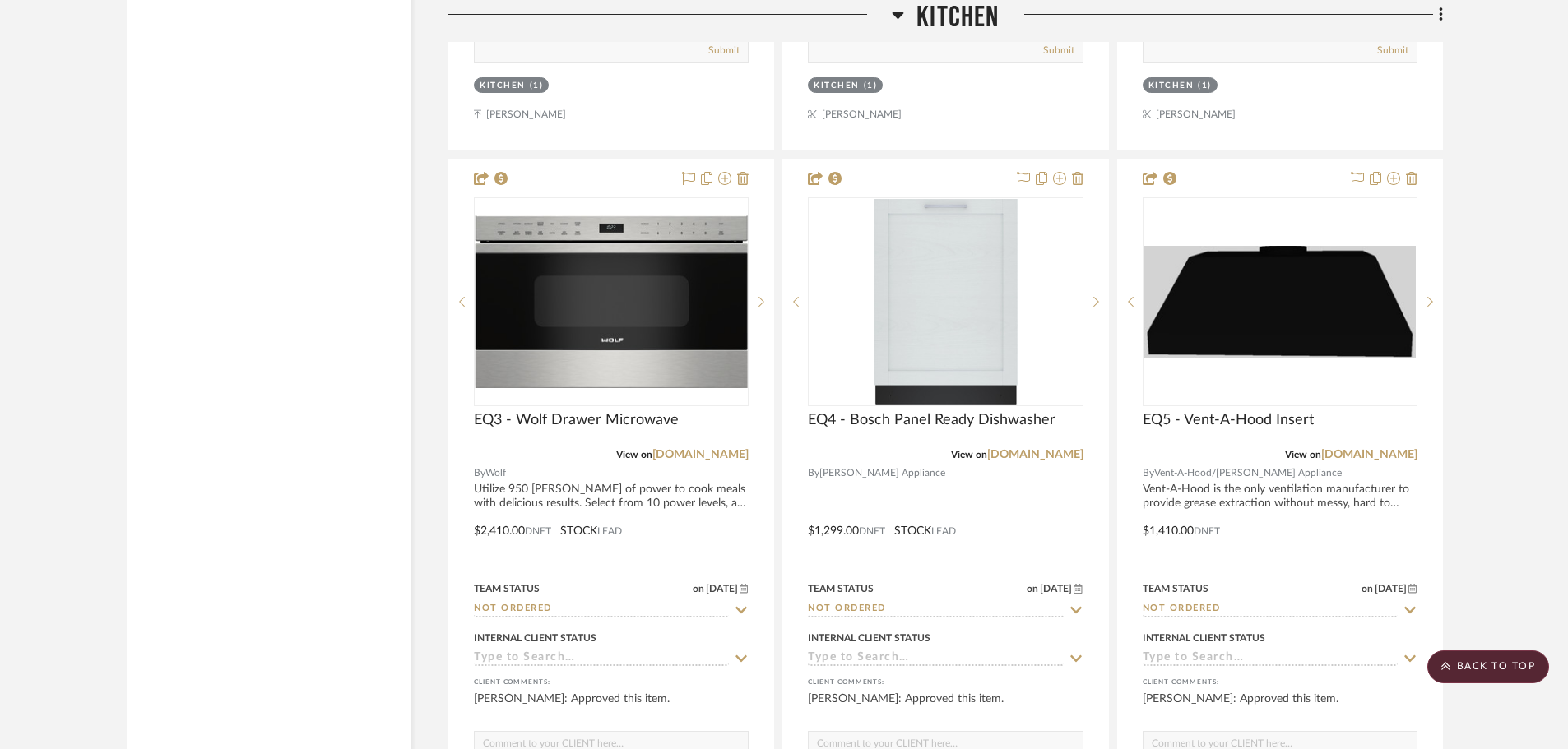
scroll to position [4195, 0]
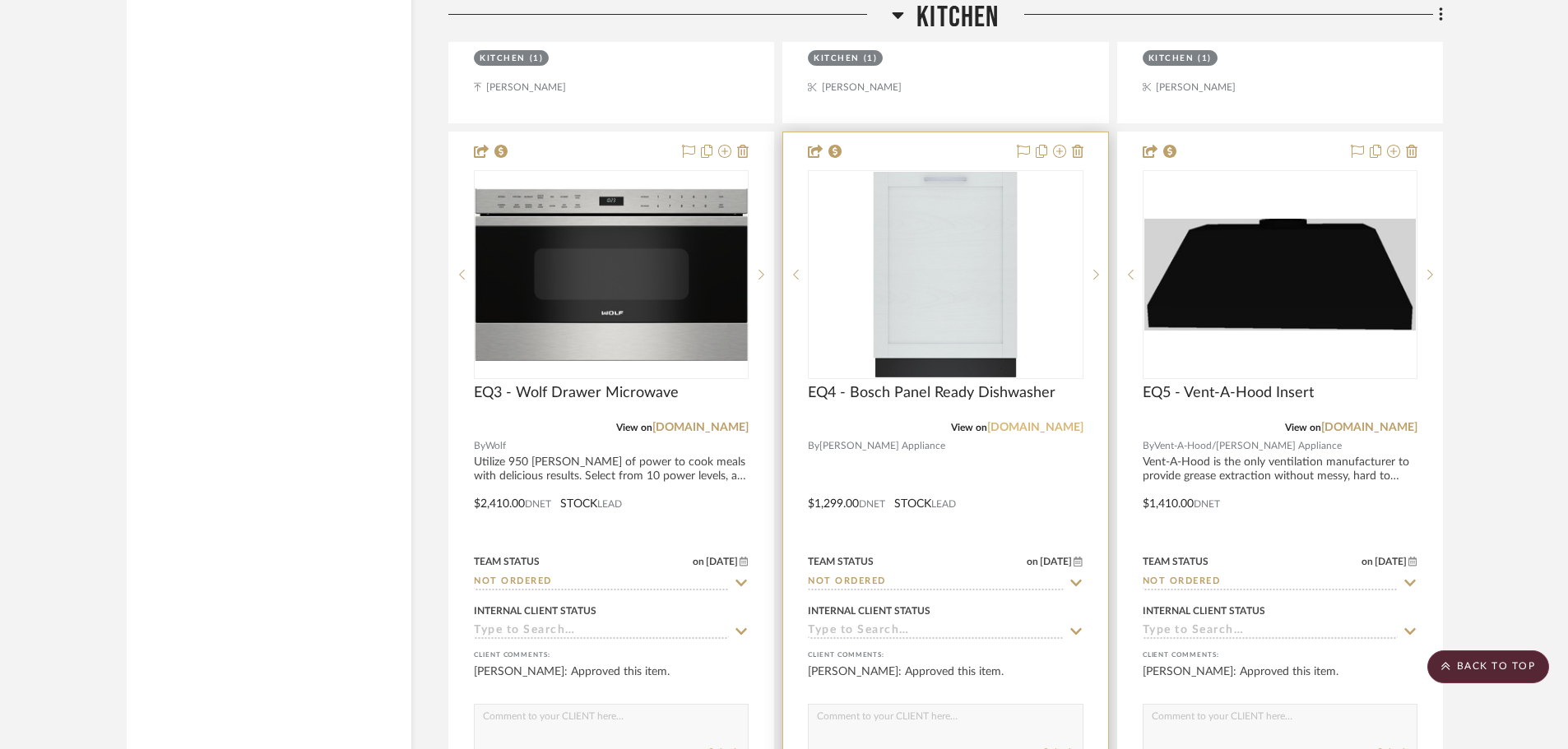
click at [1039, 422] on link "bosch-home.com" at bounding box center [1034, 428] width 96 height 12
click at [837, 465] on div at bounding box center [945, 492] width 324 height 720
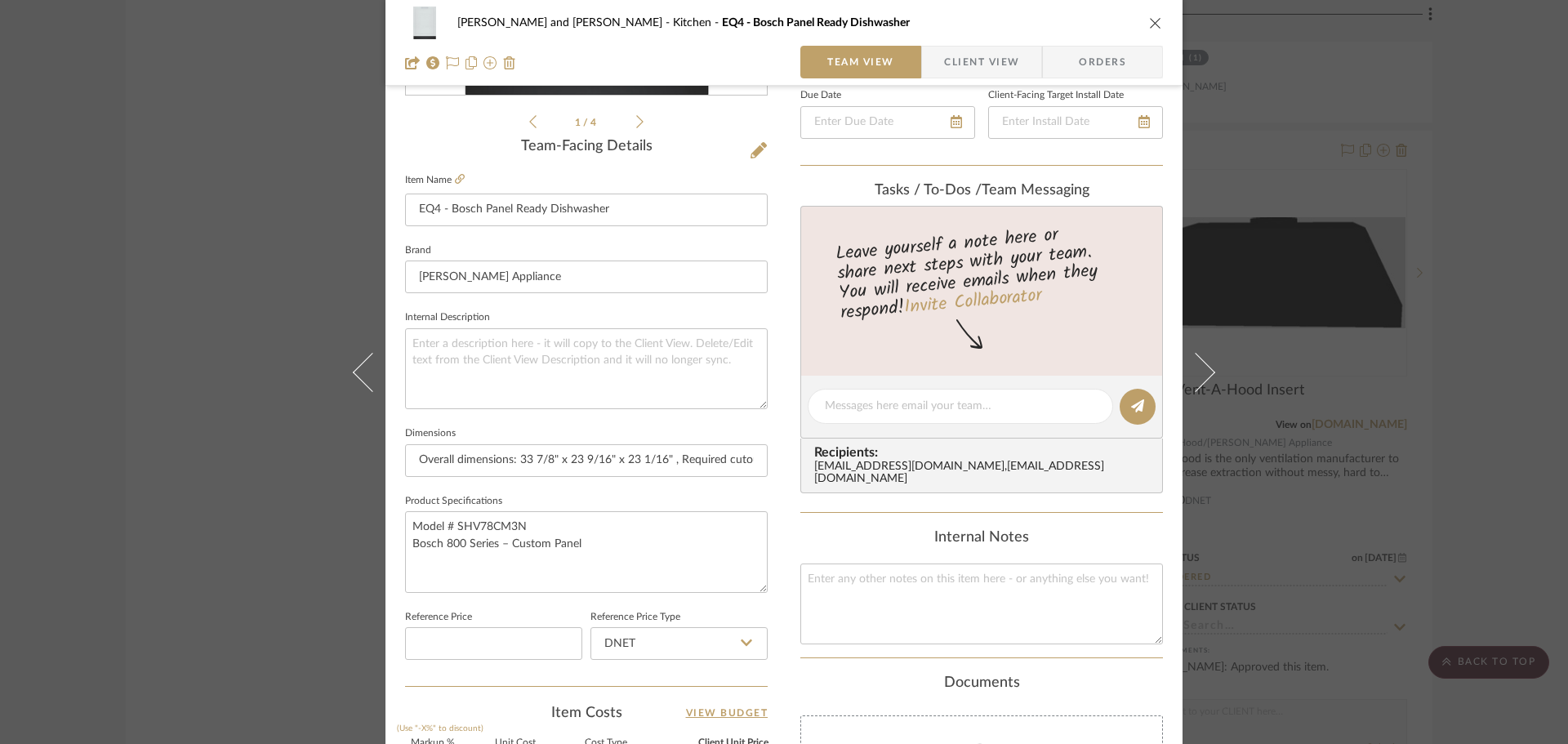
scroll to position [572, 0]
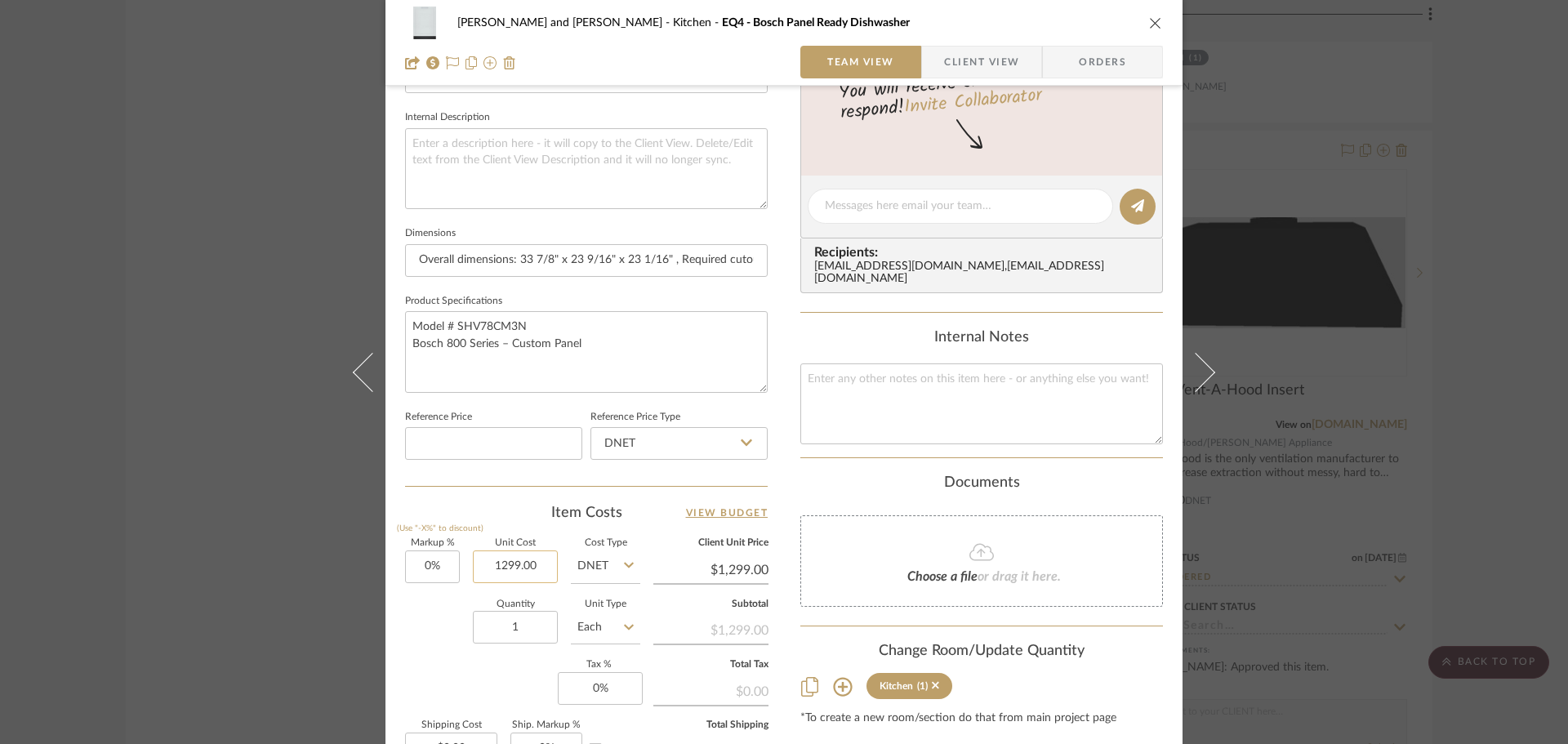
click at [532, 567] on input "1299.00" at bounding box center [516, 567] width 85 height 33
type input "$1,549.00"
click at [459, 502] on div "1 / 4 Team-Facing Details Item Name EQ4 - Bosch Panel Ready Dishwasher Brand Ar…" at bounding box center [586, 212] width 363 height 1345
type input "$1,549.00"
click at [1494, 402] on div "Joe and Melissa Home Kitchen EQ4 - Bosch Panel Ready Dishwasher Team View Clien…" at bounding box center [784, 372] width 1568 height 744
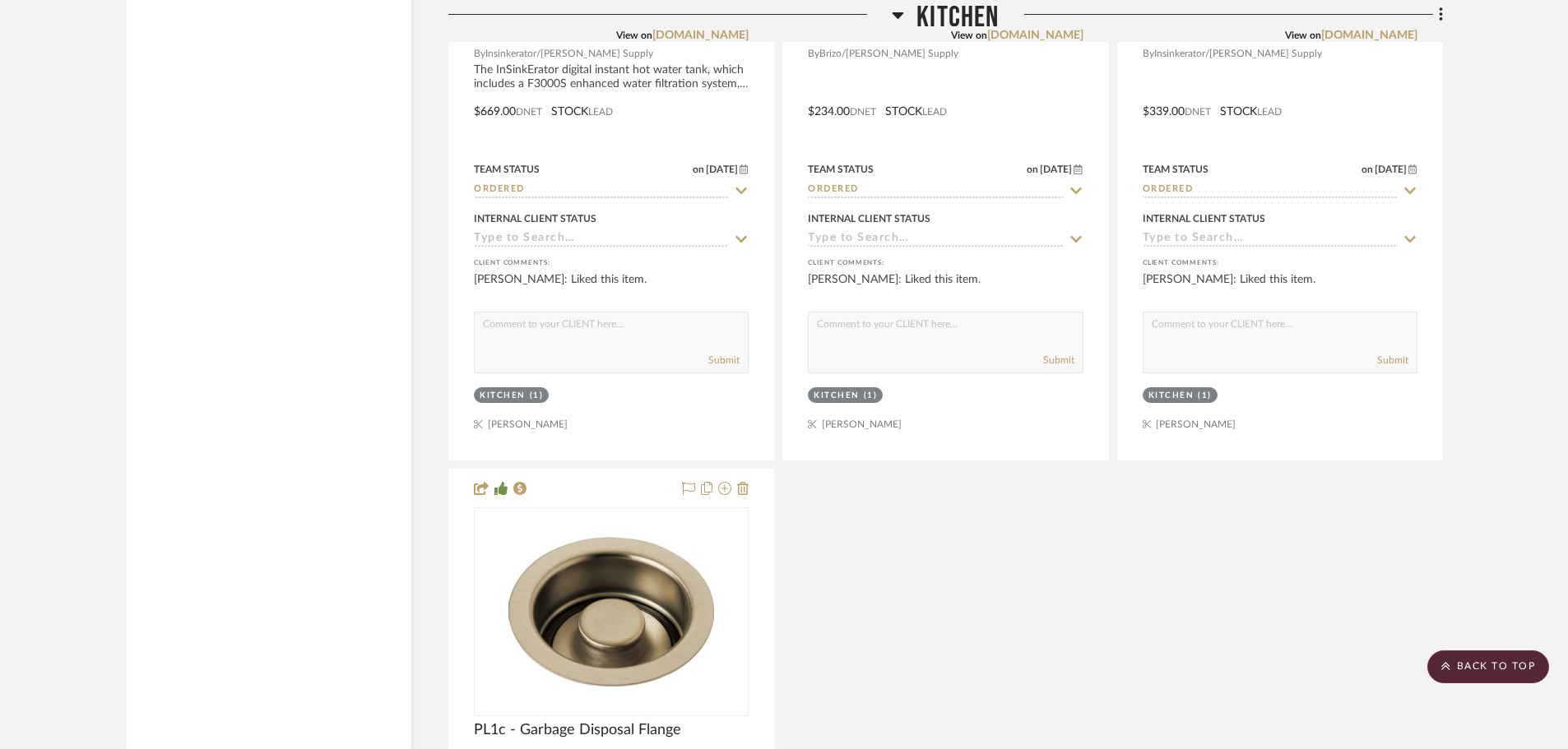
scroll to position [5346, 0]
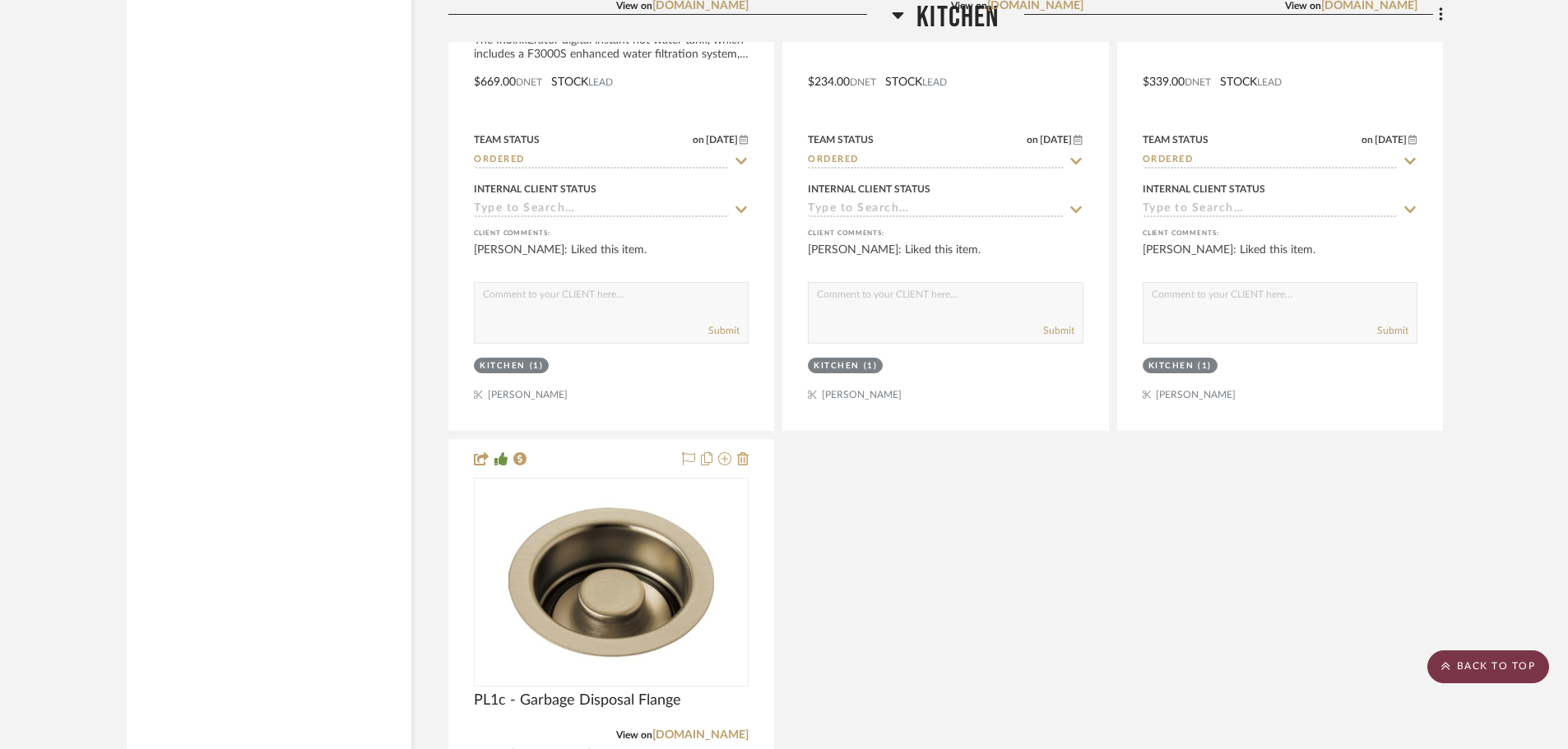
click at [1517, 660] on scroll-to-top-button "BACK TO TOP" at bounding box center [1487, 667] width 122 height 33
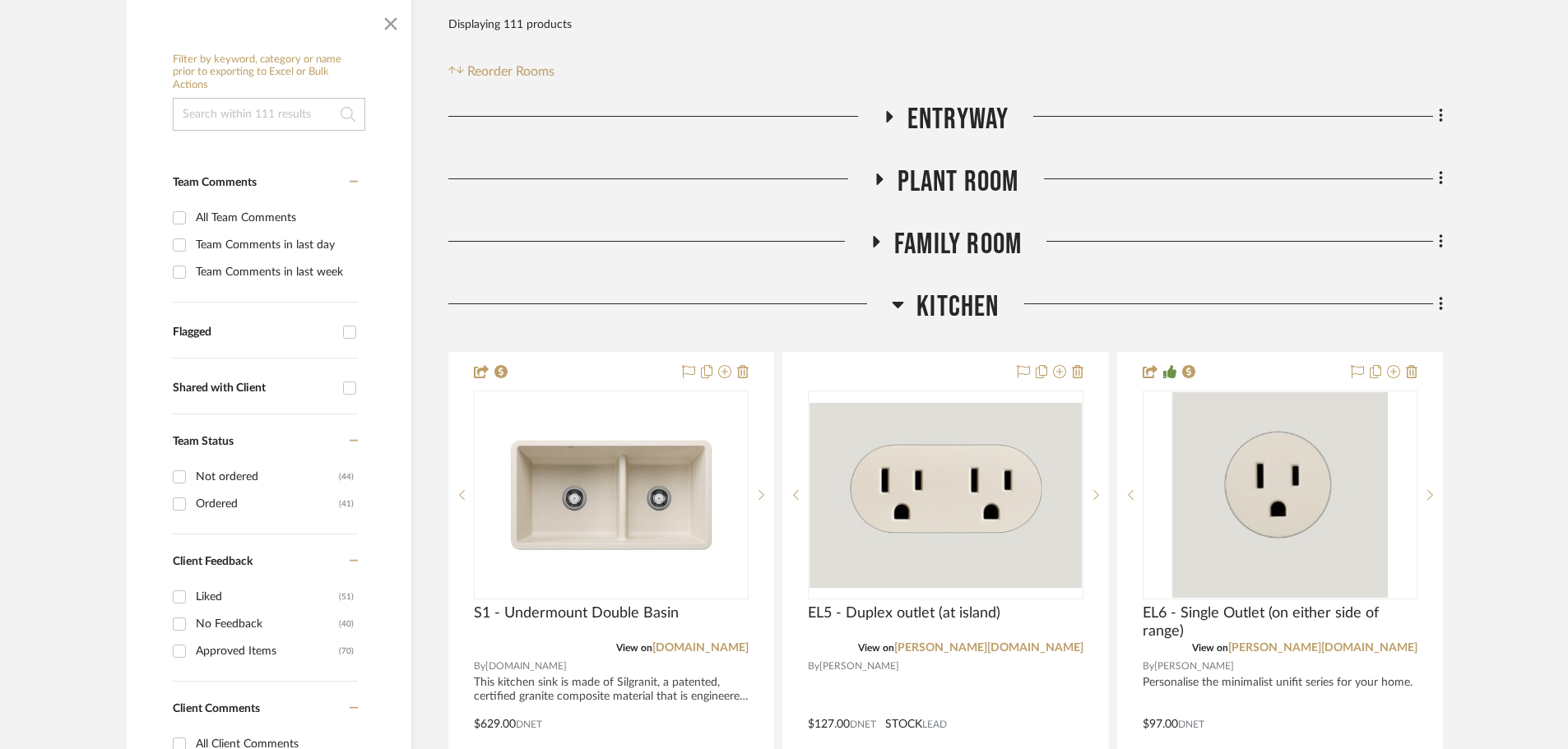
scroll to position [329, 0]
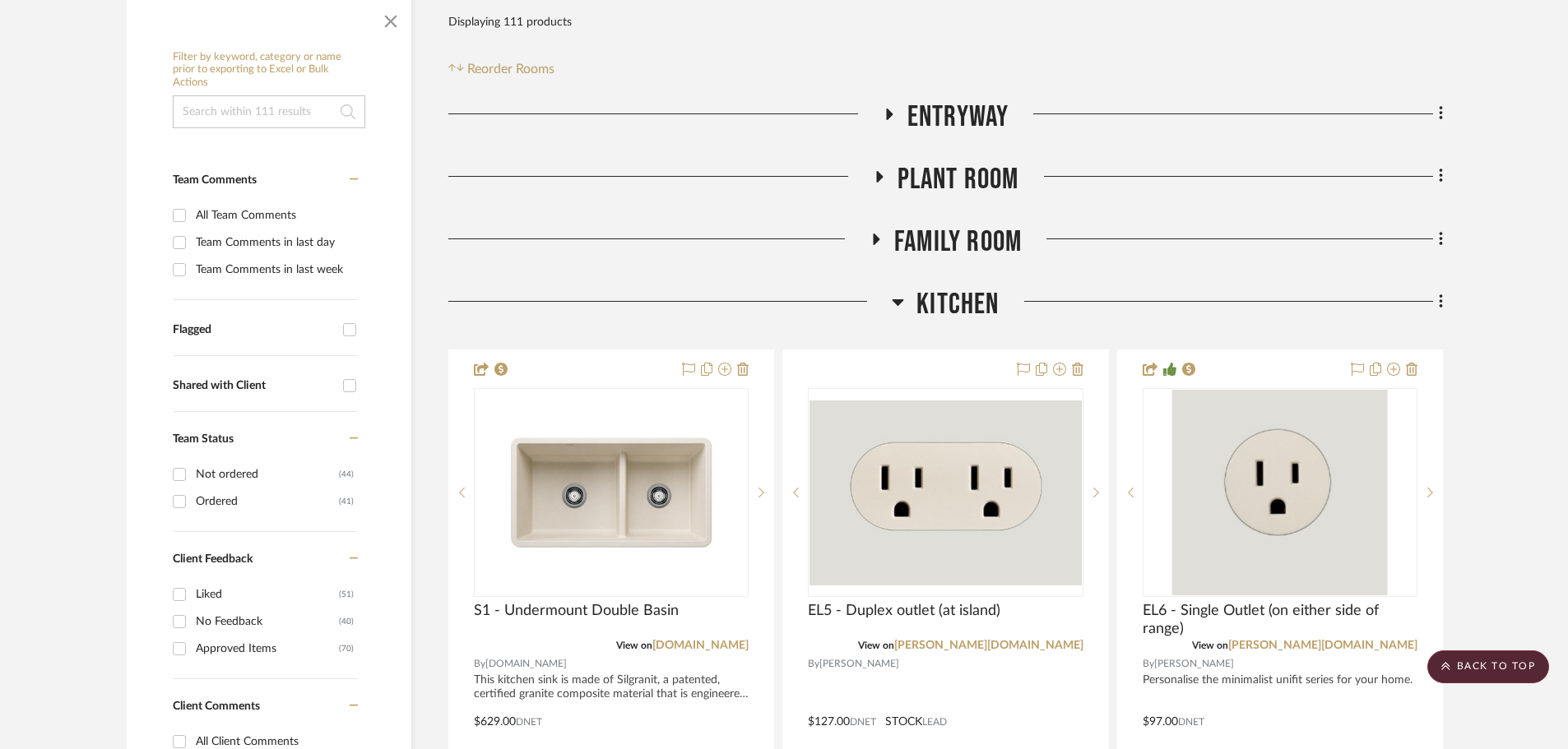
click at [902, 292] on icon at bounding box center [897, 302] width 13 height 19
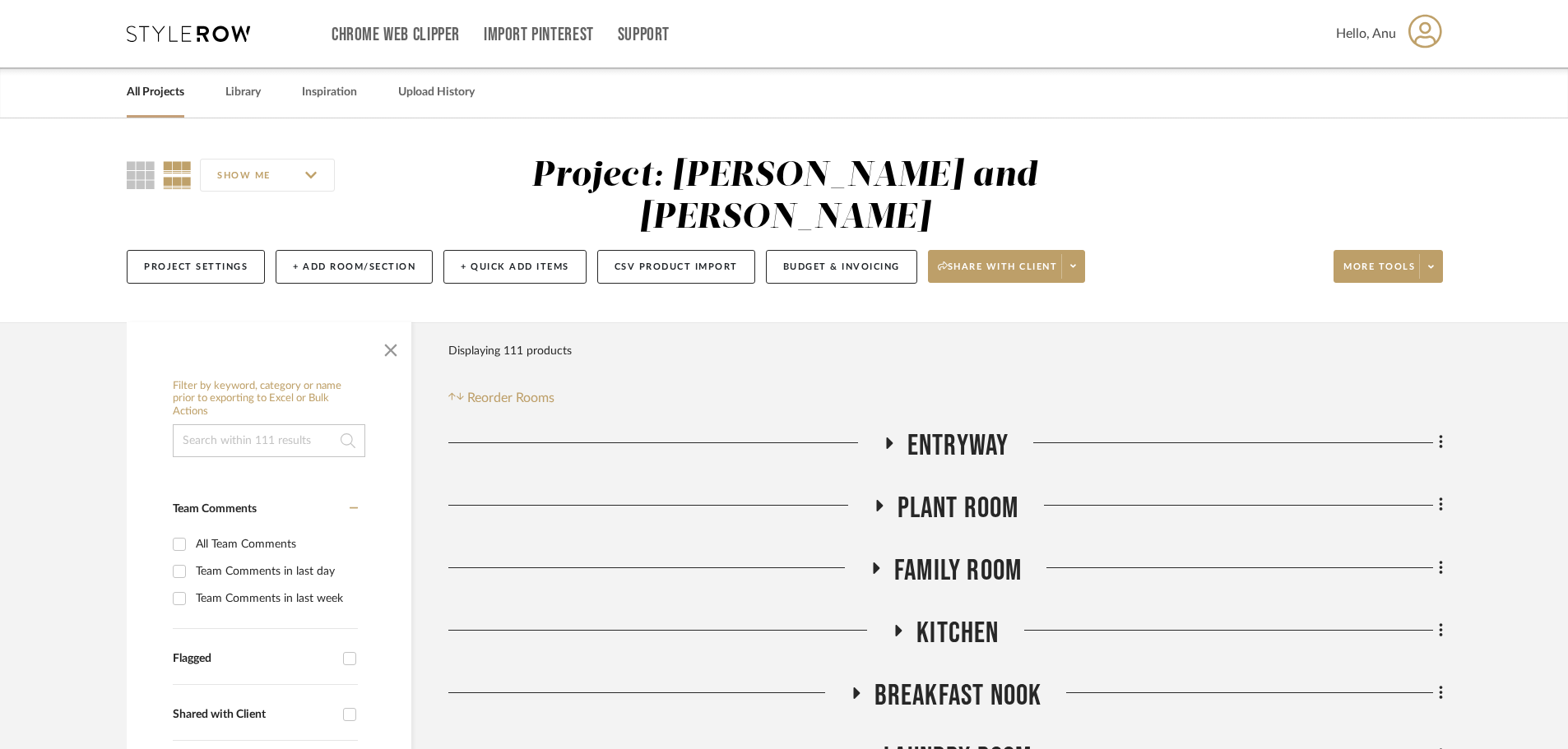
scroll to position [246, 0]
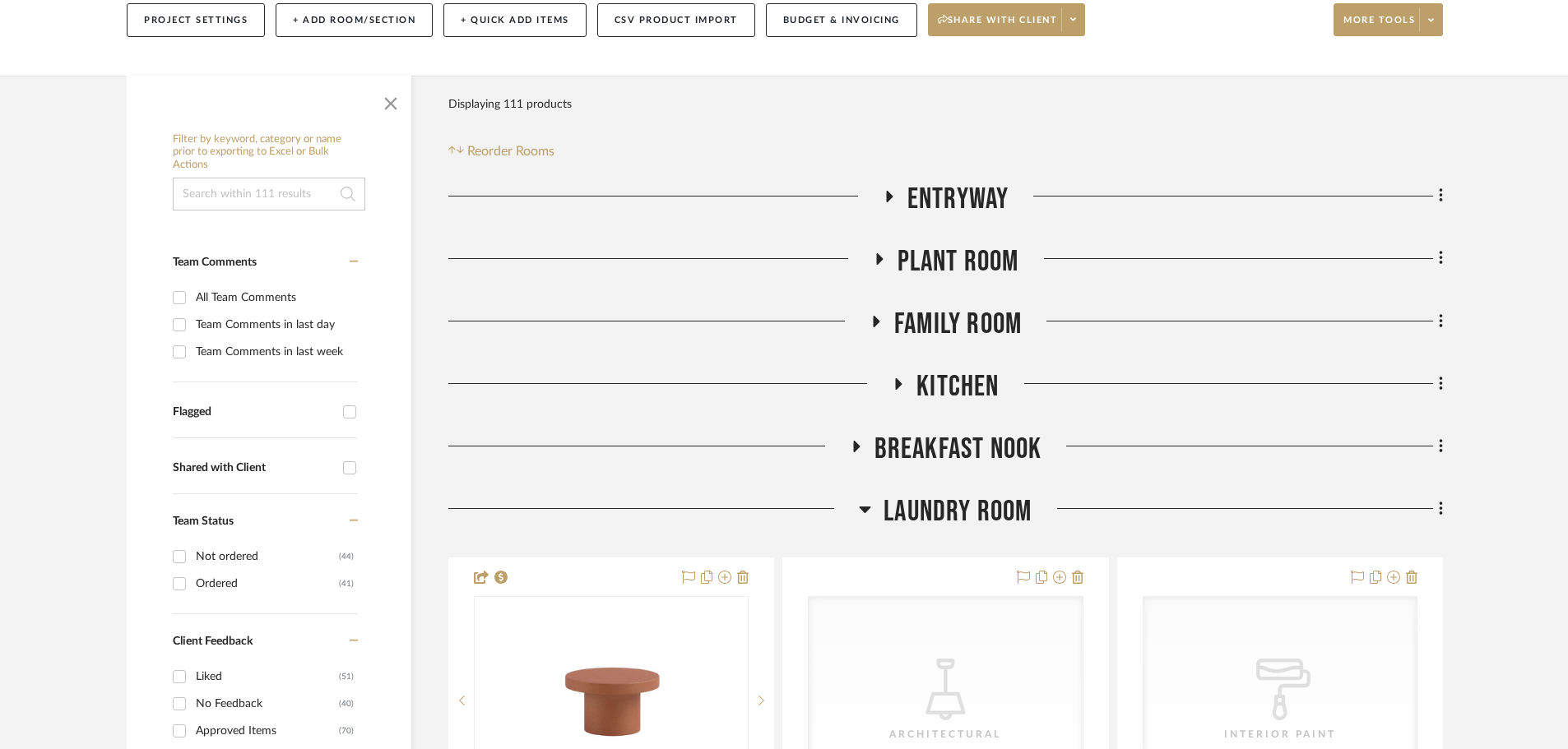
click at [901, 378] on icon at bounding box center [898, 384] width 19 height 13
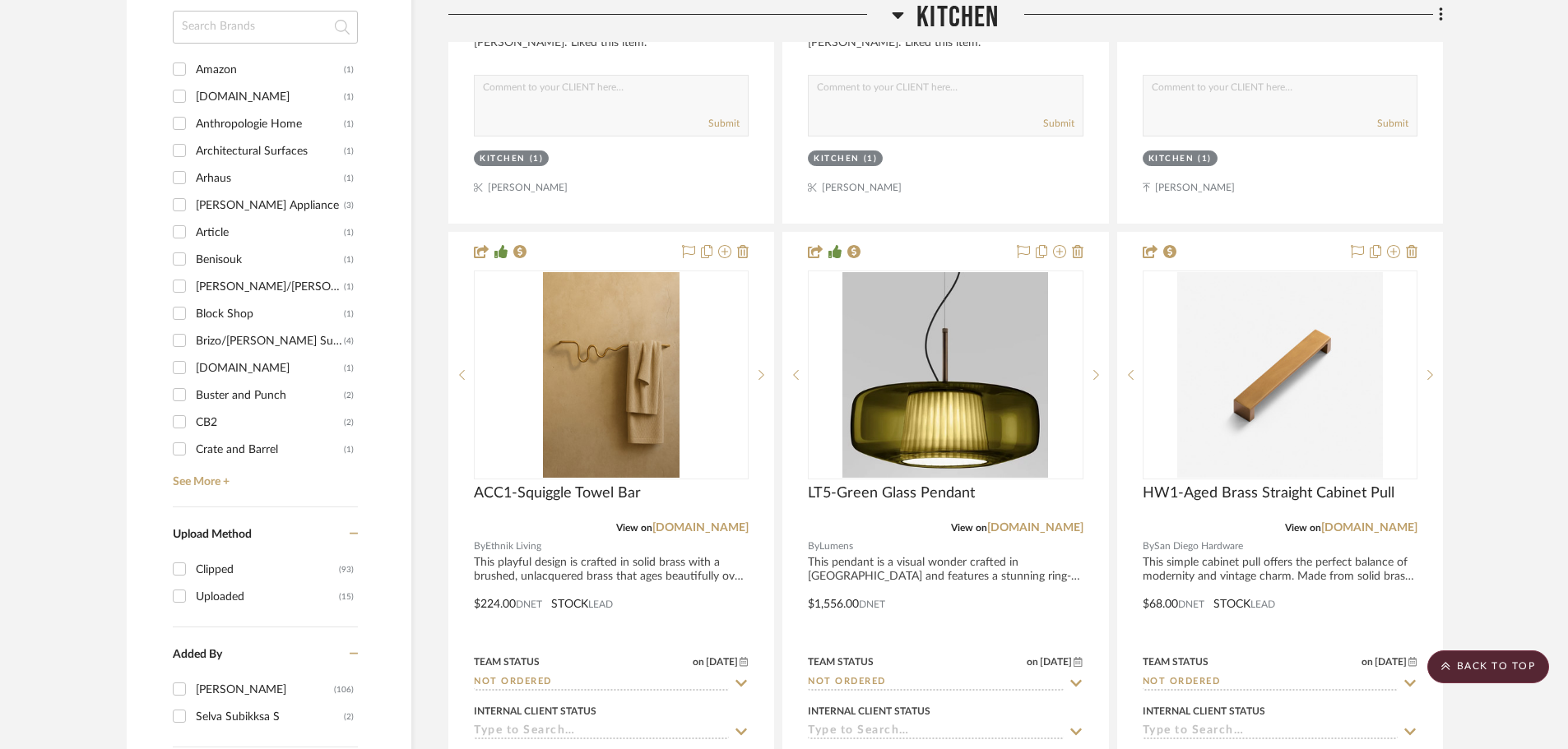
scroll to position [1810, 0]
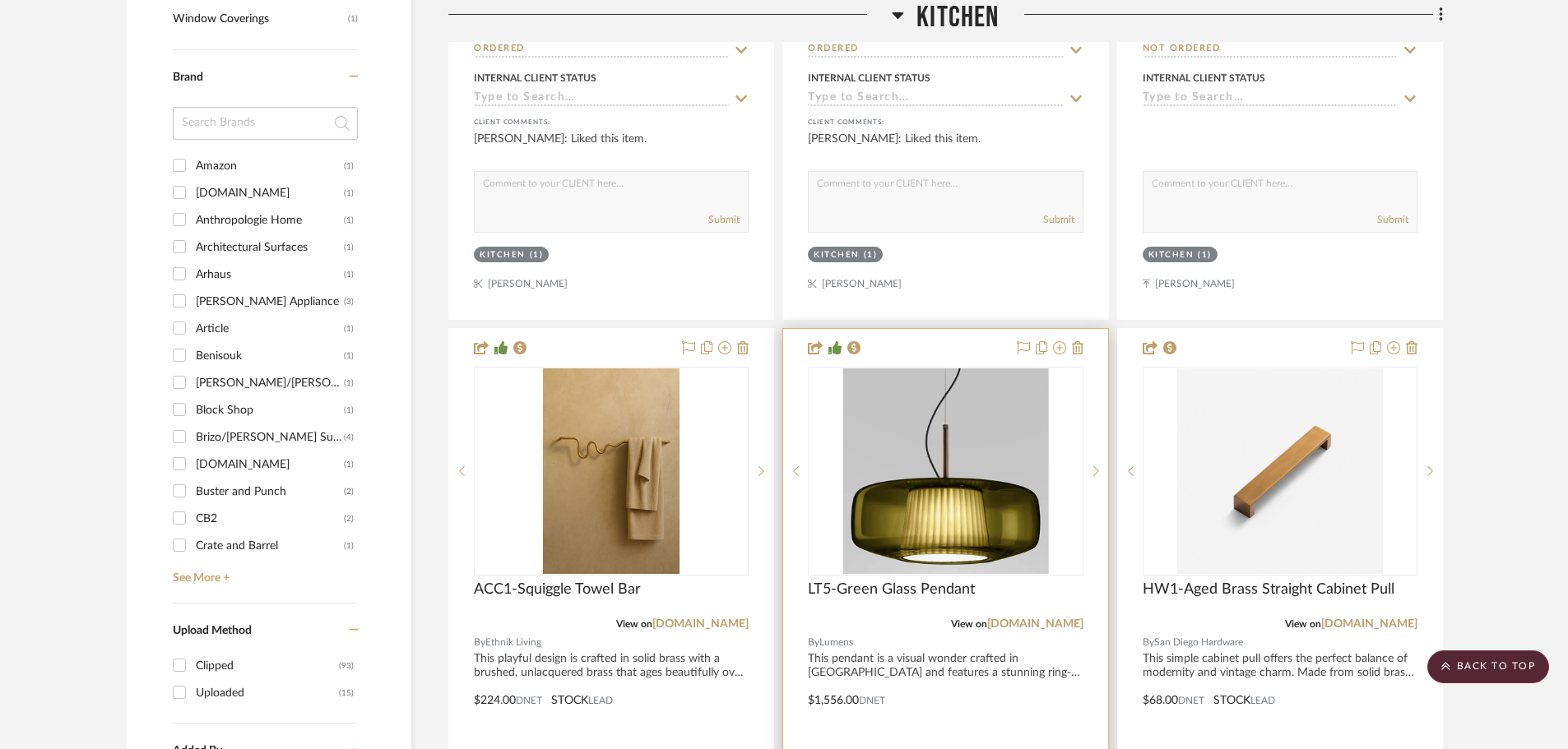
click at [1035, 580] on div "LT5-Green Glass Pendant" at bounding box center [945, 598] width 275 height 36
click at [1038, 618] on link "lumens.com" at bounding box center [1034, 624] width 96 height 12
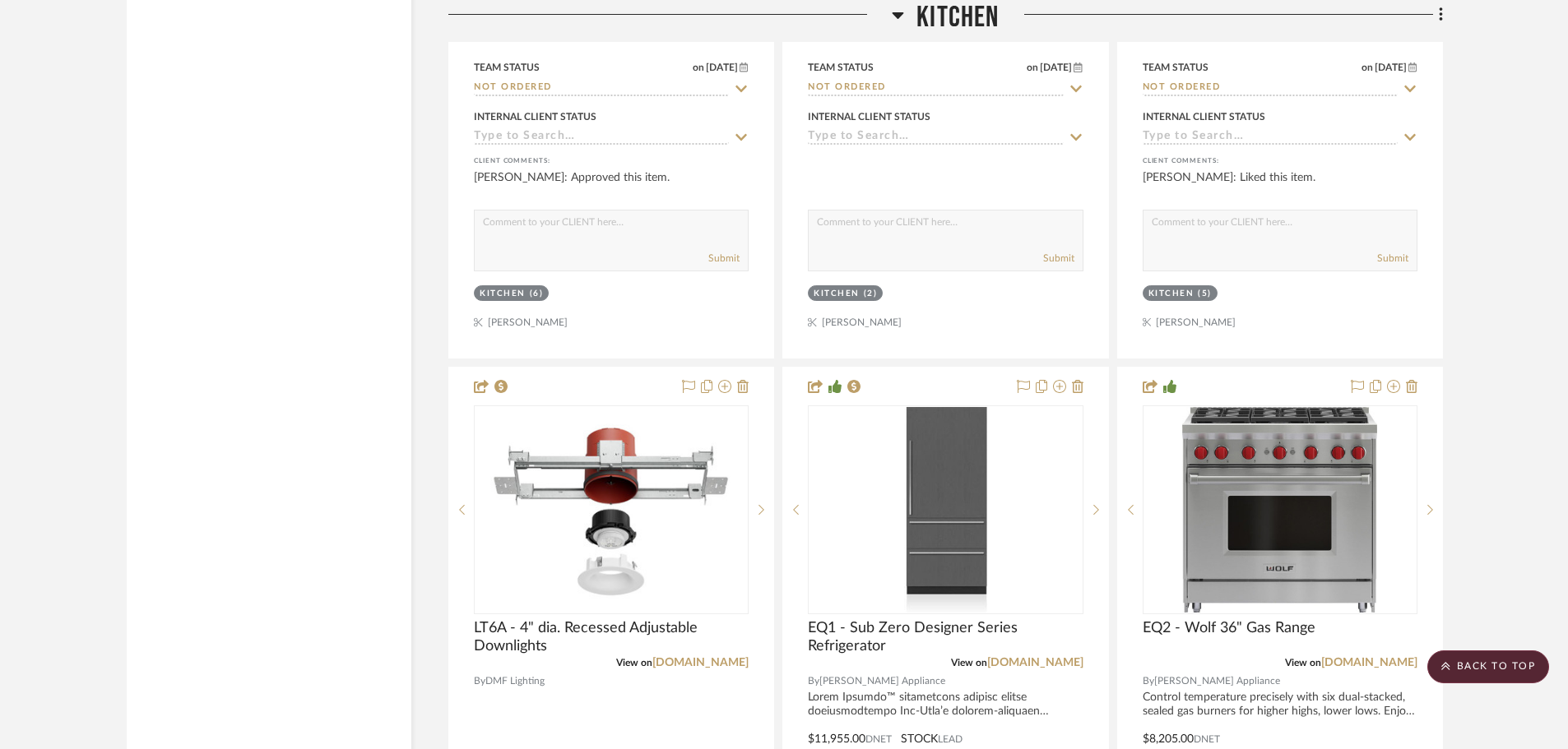
scroll to position [3455, 0]
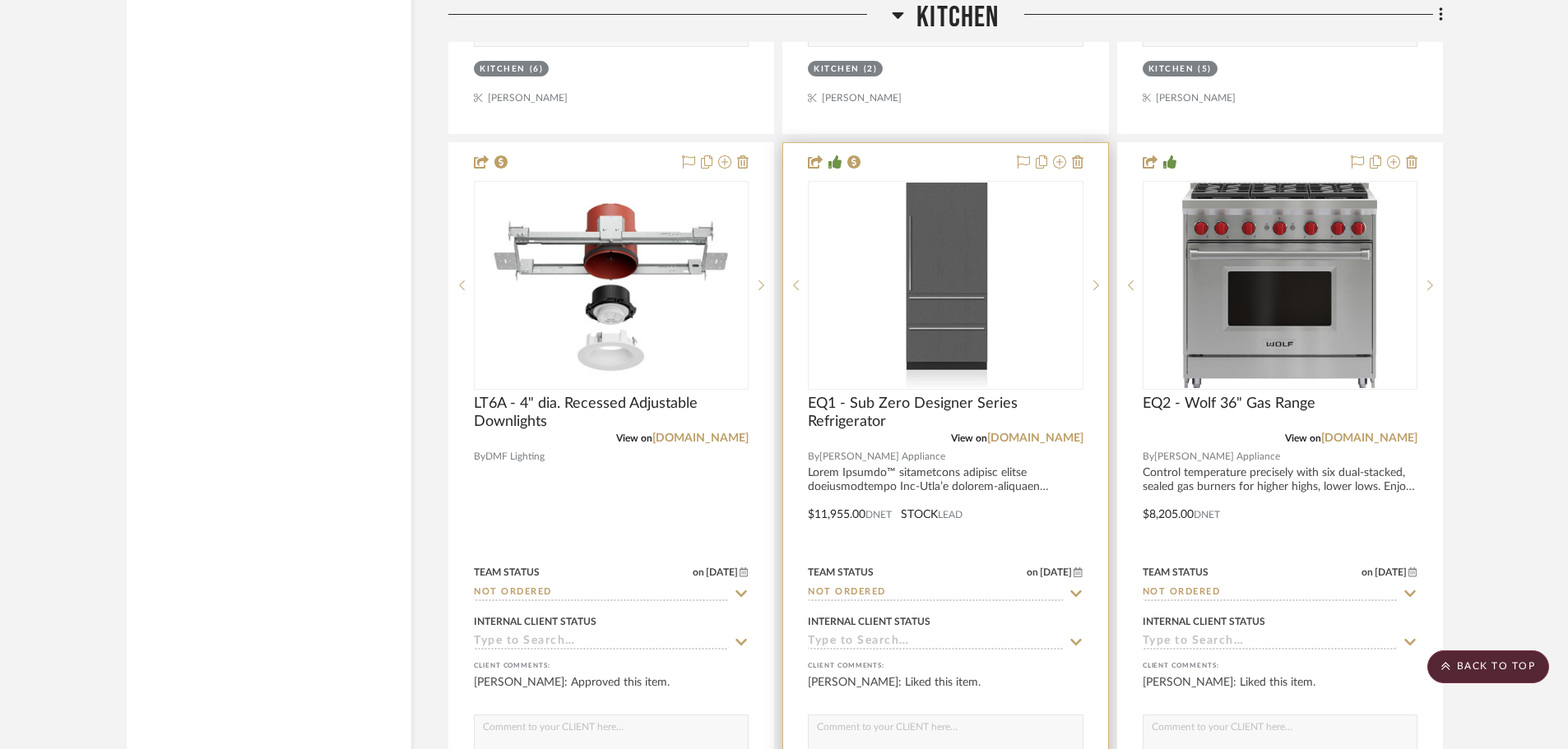
click at [838, 472] on div at bounding box center [945, 503] width 324 height 720
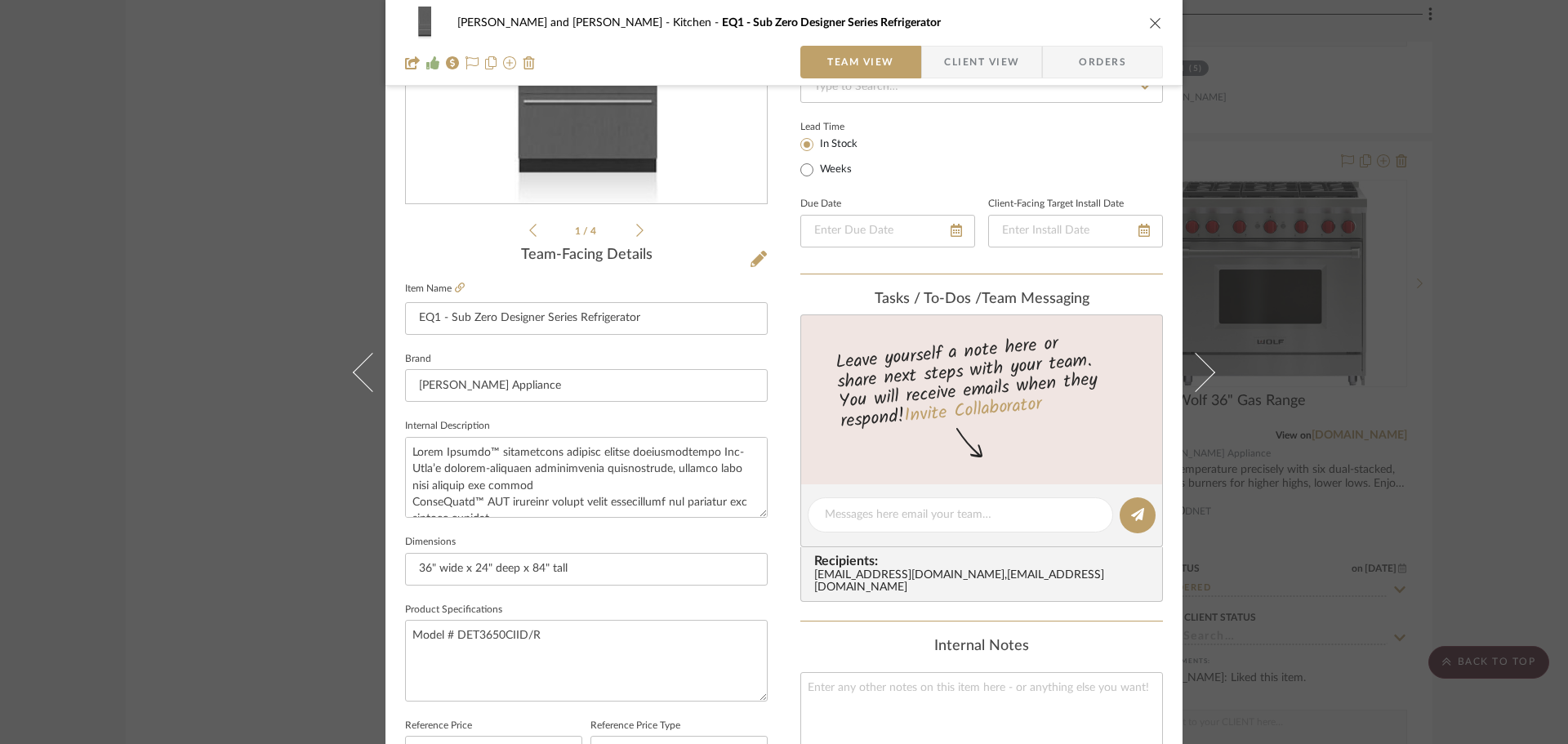
scroll to position [654, 0]
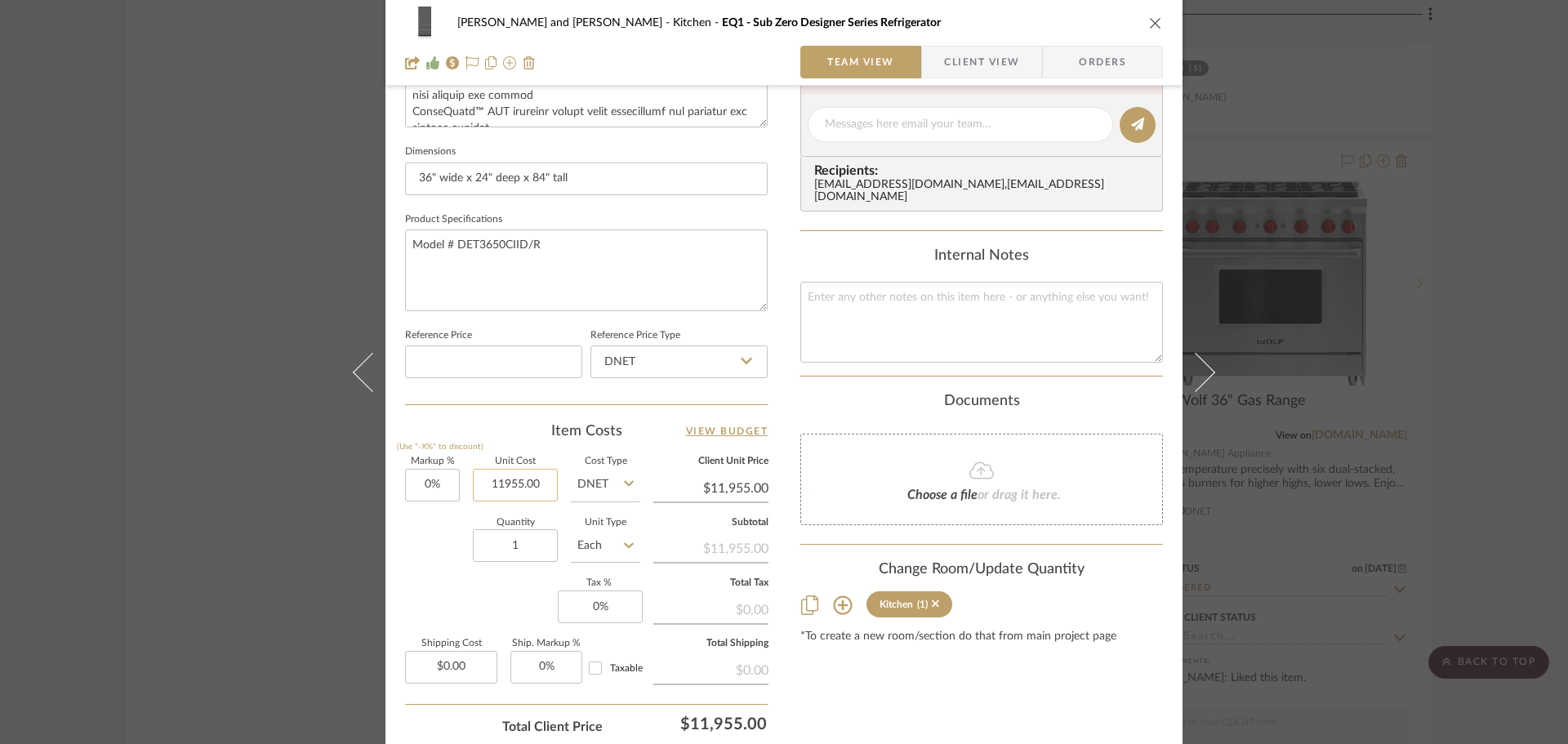
click at [547, 479] on input "11955.00" at bounding box center [516, 486] width 85 height 33
type input "$11,809.00"
click at [908, 680] on div "Content here copies to Client View - confirm visibility there. Show in Client D…" at bounding box center [982, 130] width 363 height 1345
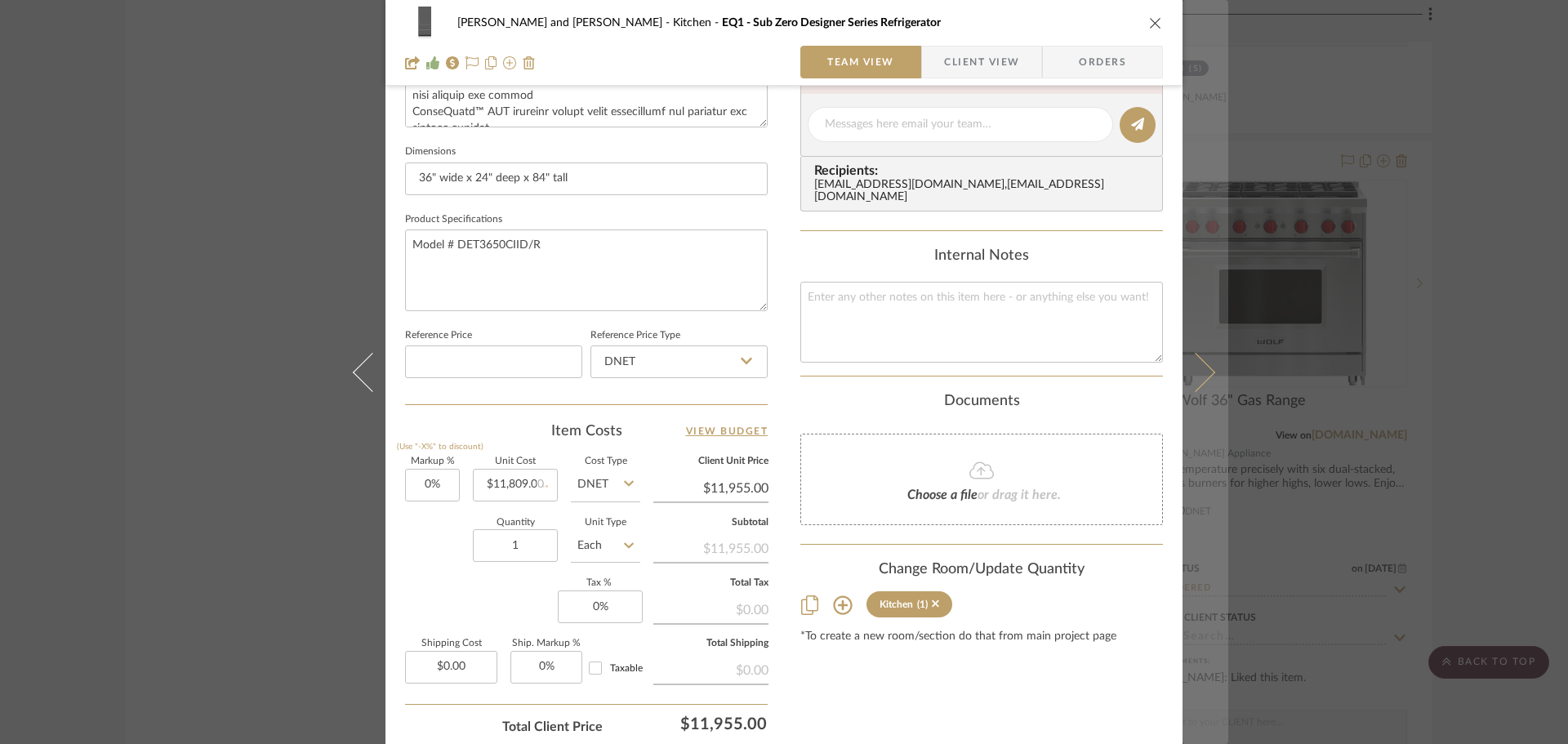
type input "$11,809.00"
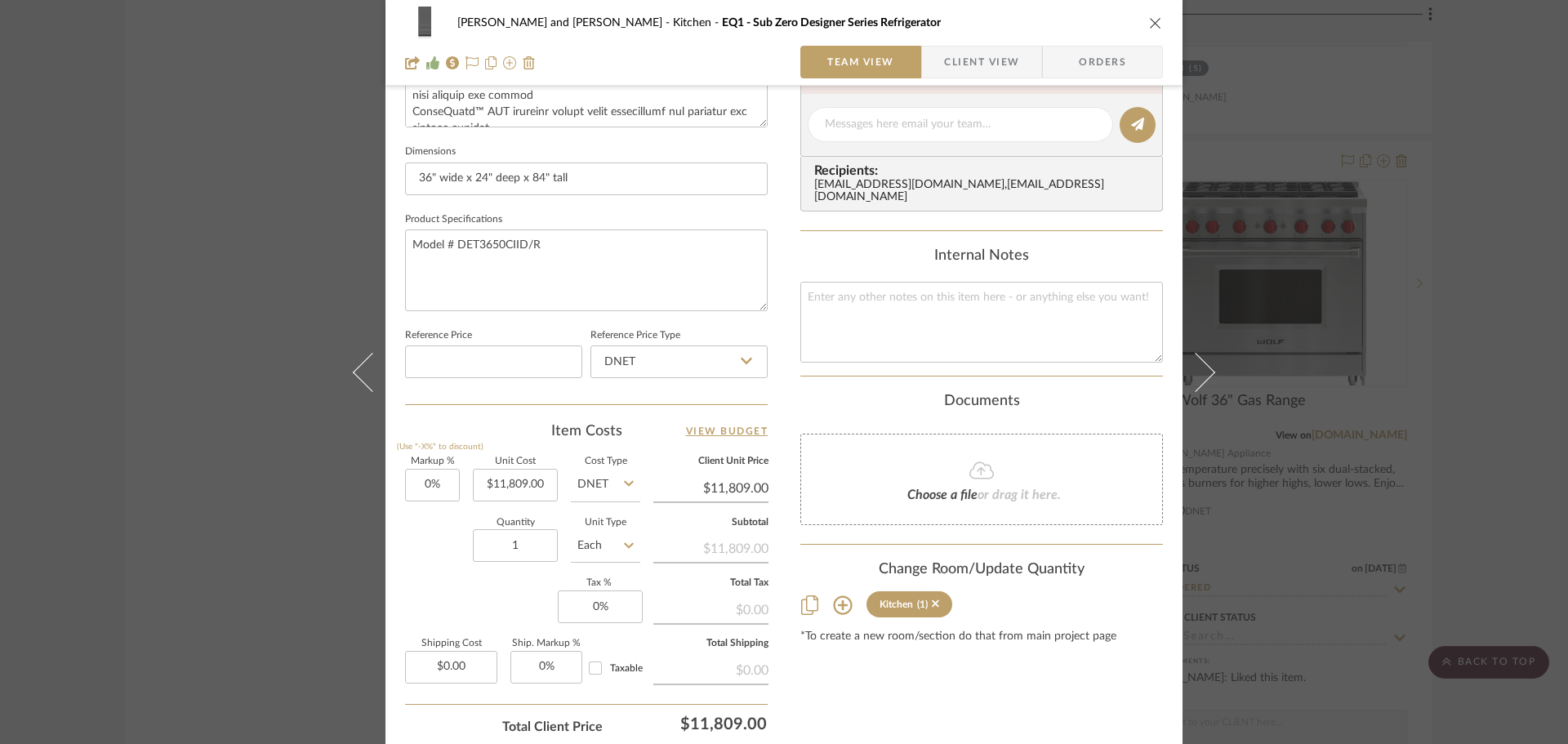
click at [1541, 443] on div "Joe and Melissa Home Kitchen EQ1 - Sub Zero Designer Series Refrigerator Team V…" at bounding box center [784, 372] width 1568 height 744
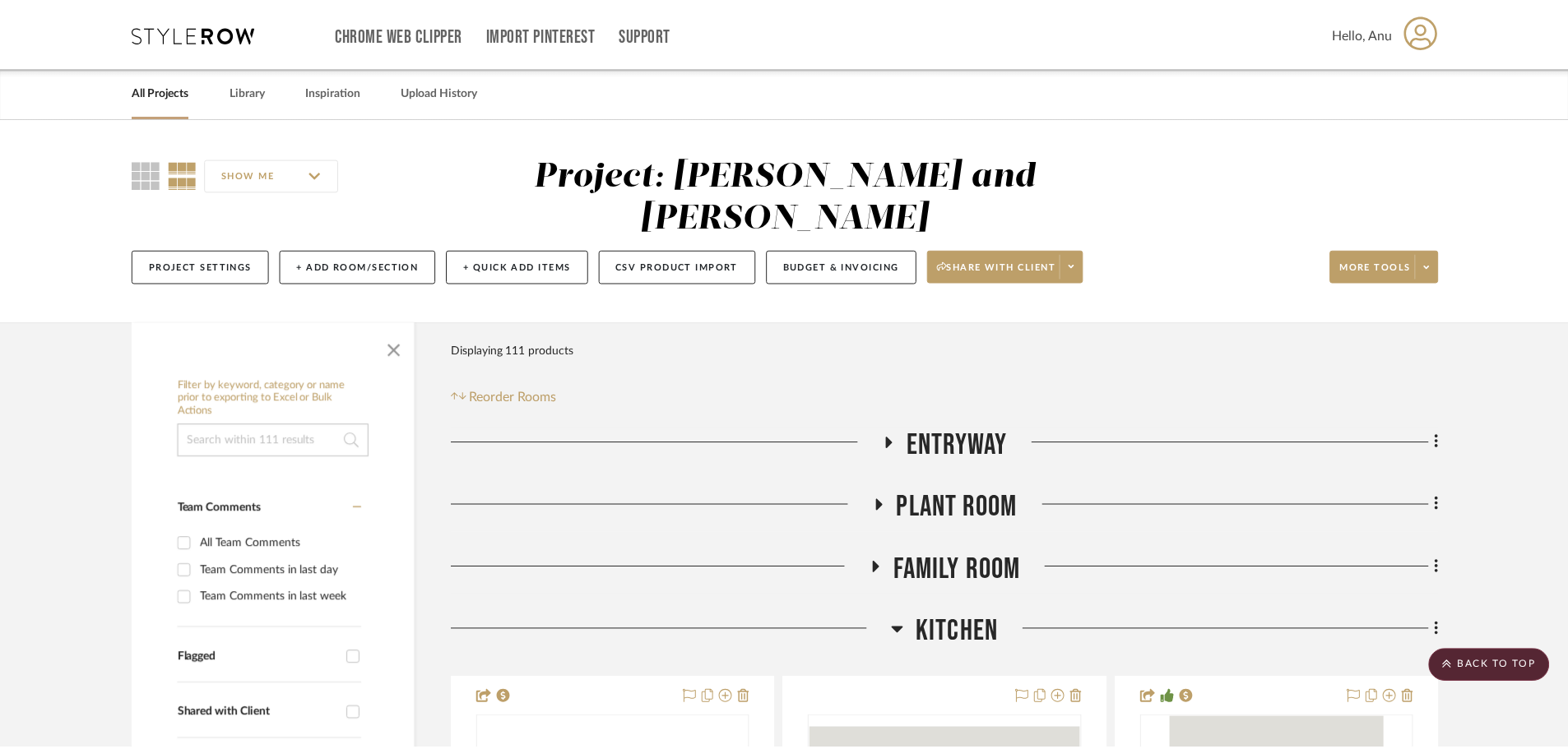
scroll to position [3455, 0]
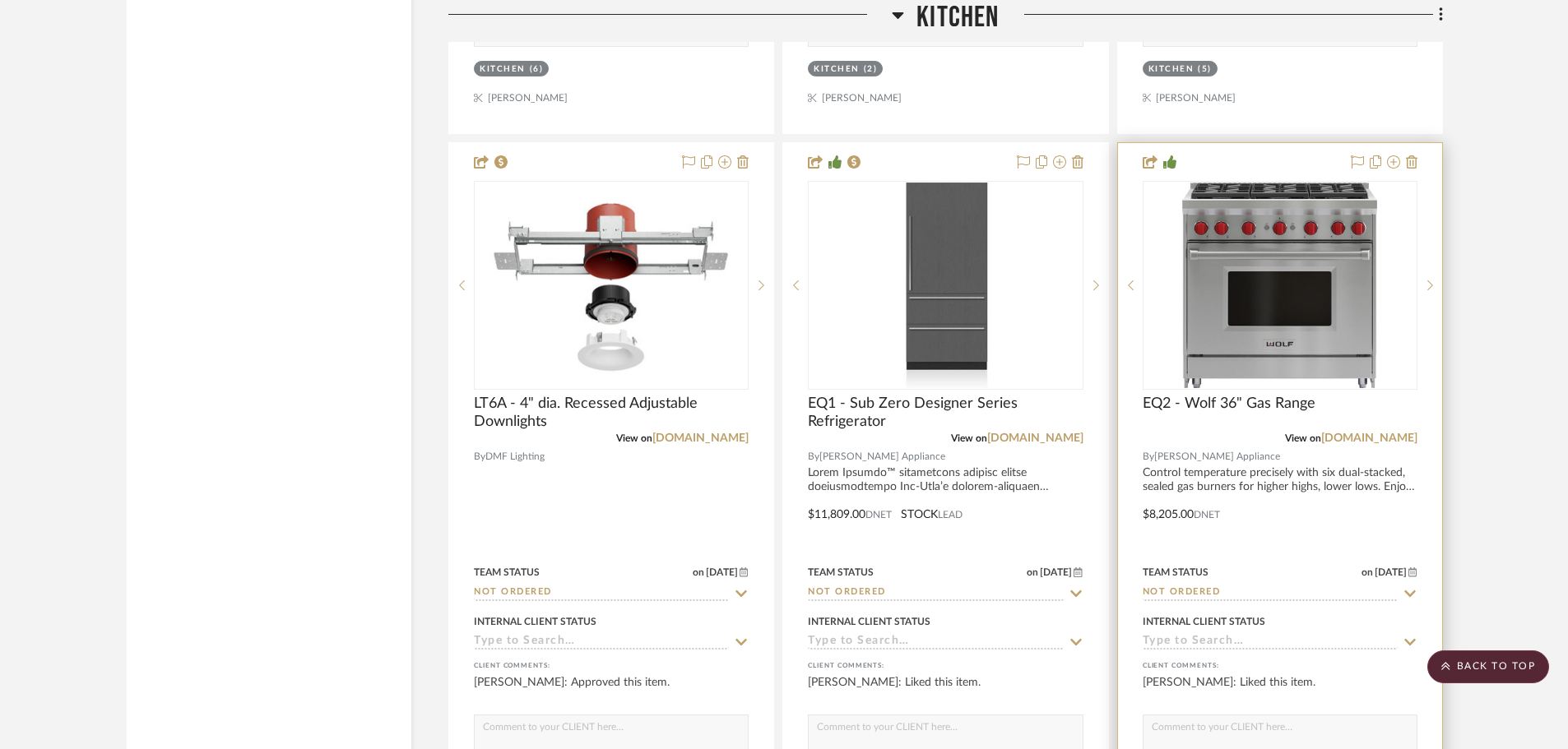
click at [1176, 473] on div at bounding box center [1280, 503] width 324 height 720
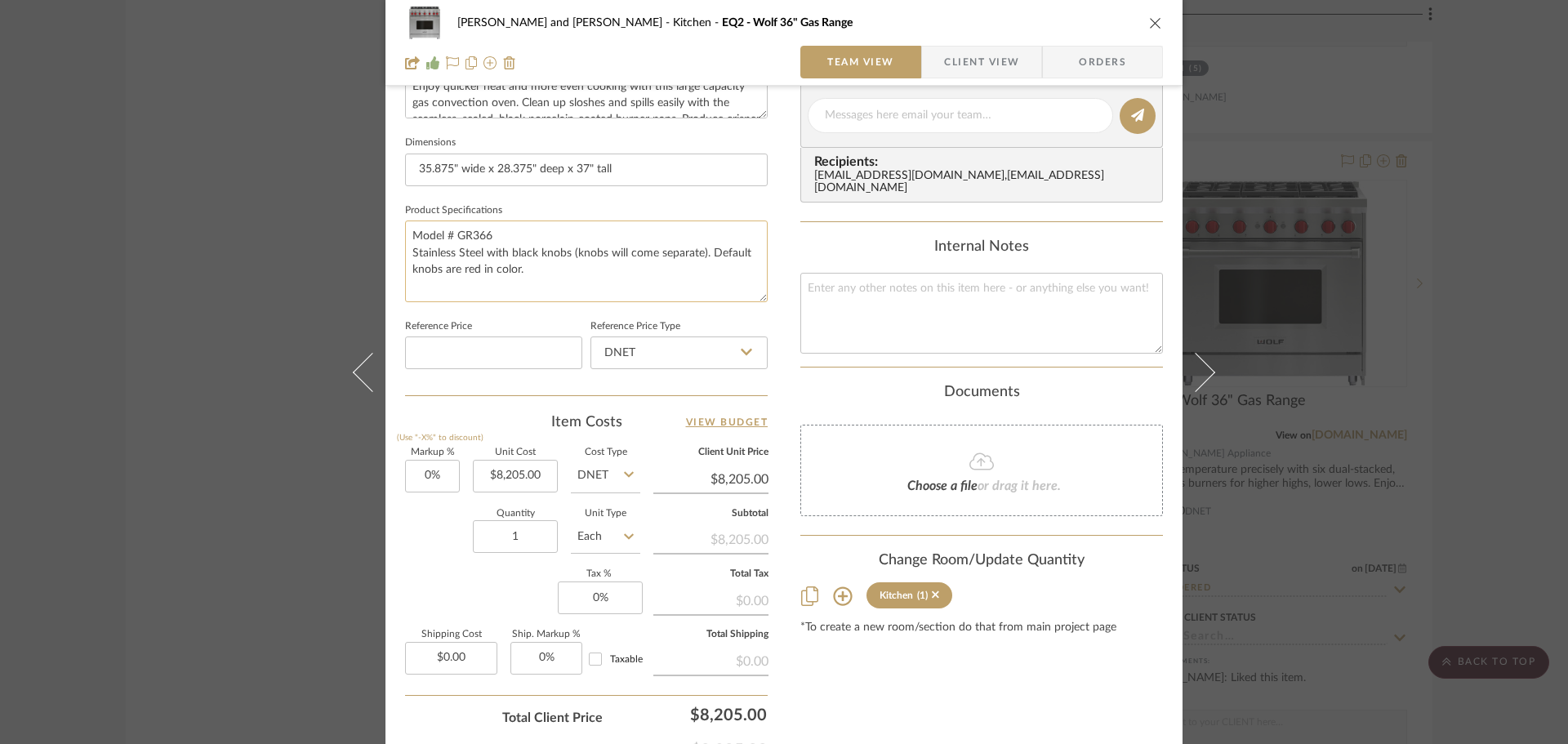
scroll to position [777, 0]
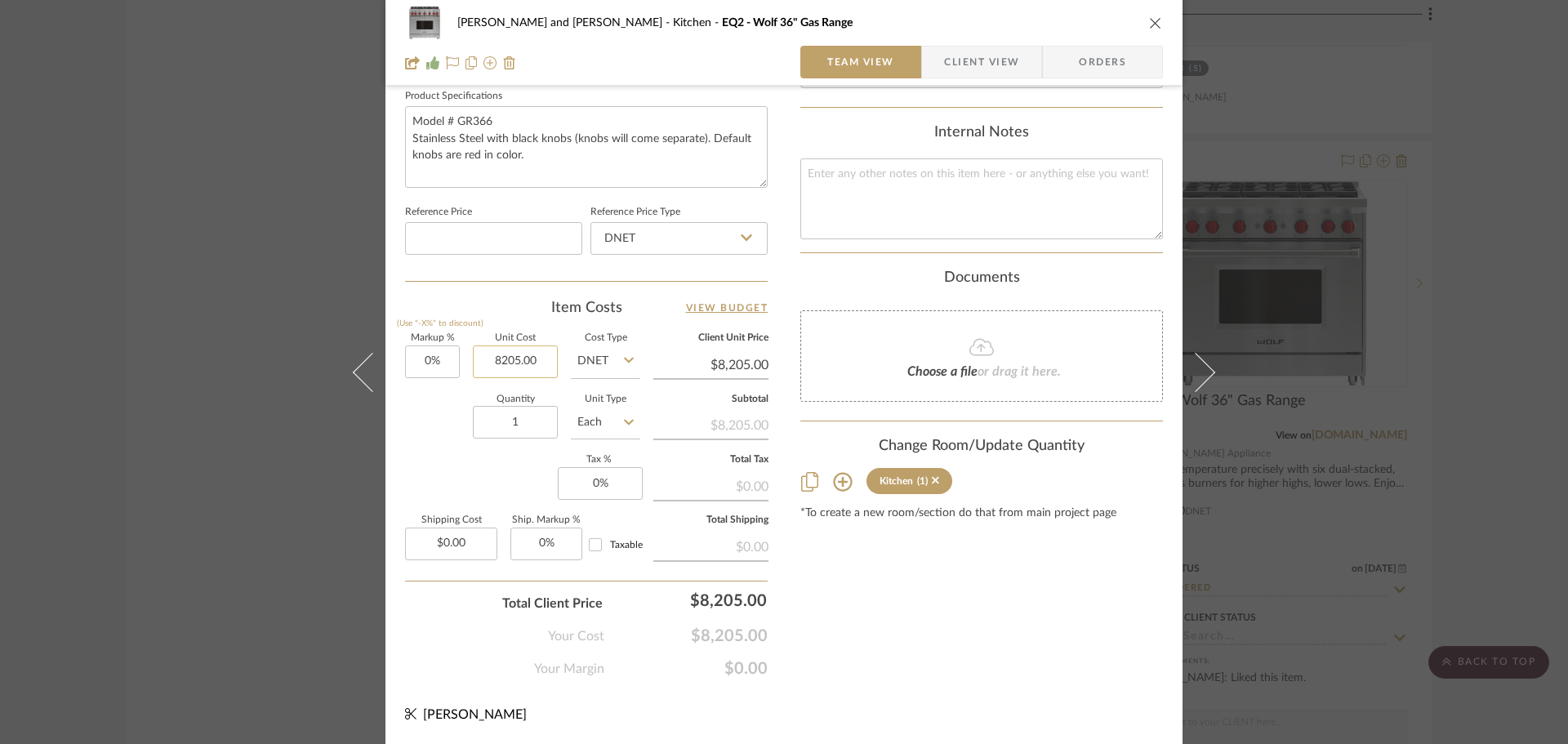
click at [538, 358] on input "8205.00" at bounding box center [516, 362] width 85 height 33
type input "$8,109.00"
click at [868, 558] on div "Content here copies to Client View - confirm visibility there. Show in Client D…" at bounding box center [982, 7] width 363 height 1345
type input "$8,109.00"
click at [1514, 342] on div "Joe and Melissa Home Kitchen EQ2 - Wolf 36" Gas Range Team View Client View Ord…" at bounding box center [784, 372] width 1568 height 744
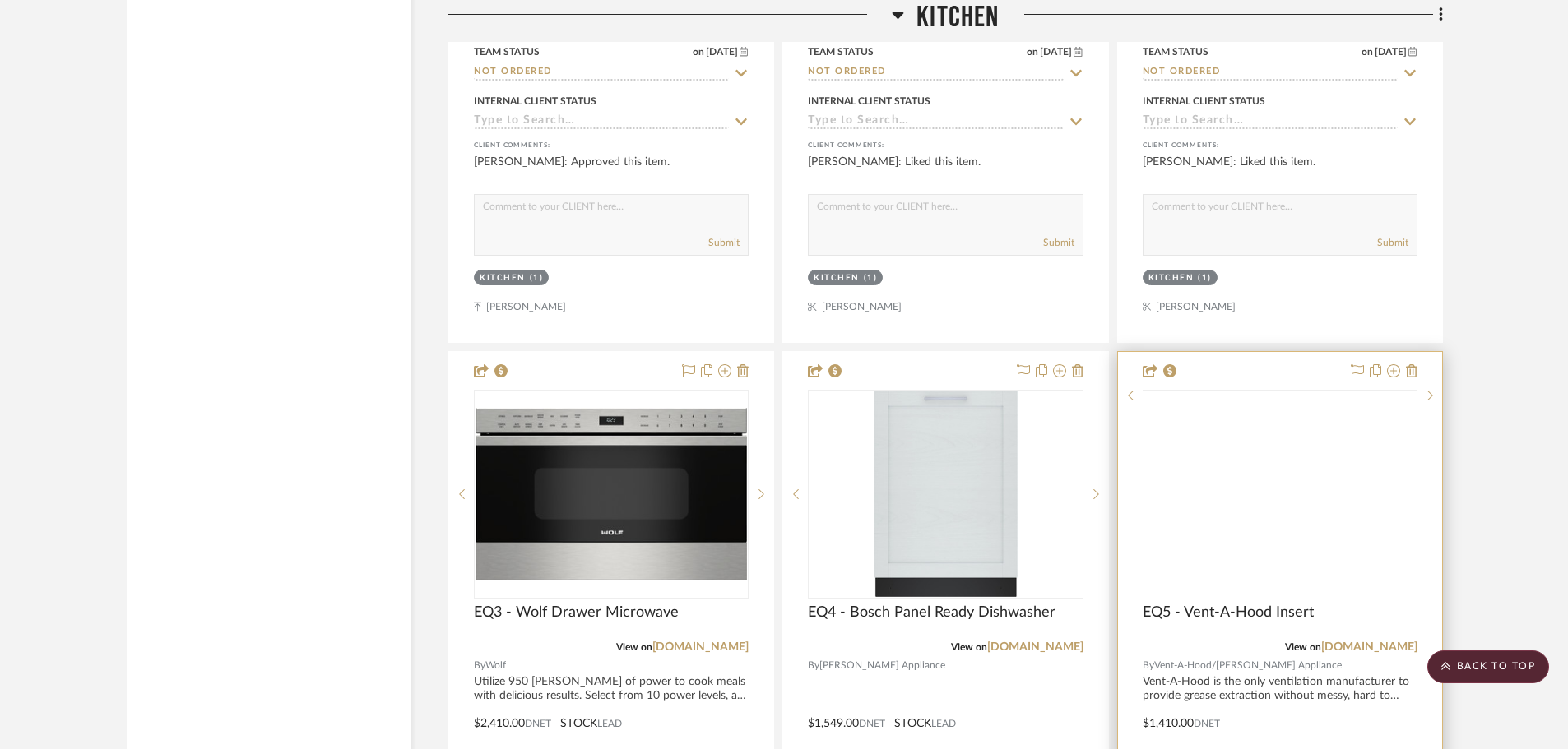
scroll to position [4112, 0]
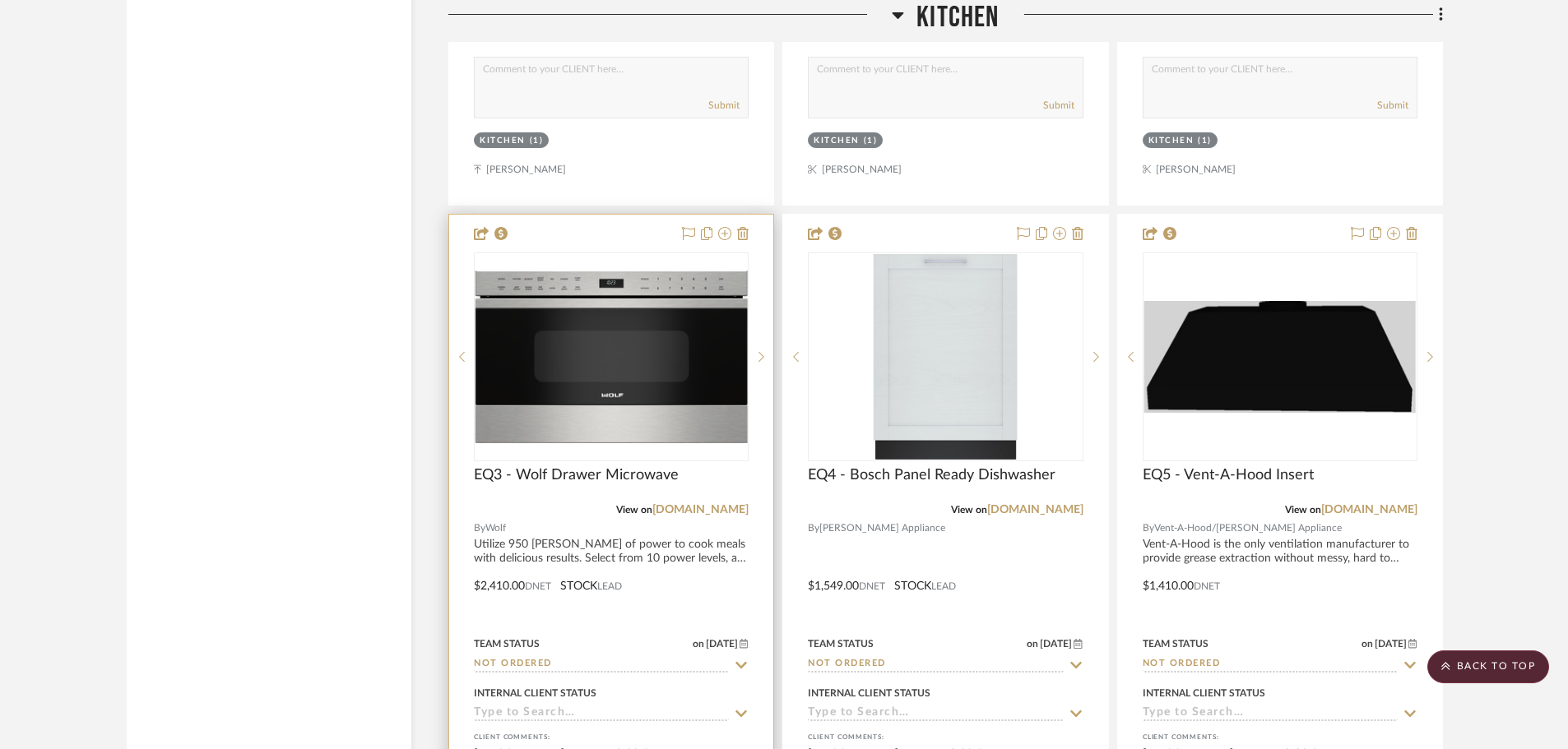
click at [494, 542] on div at bounding box center [611, 574] width 324 height 720
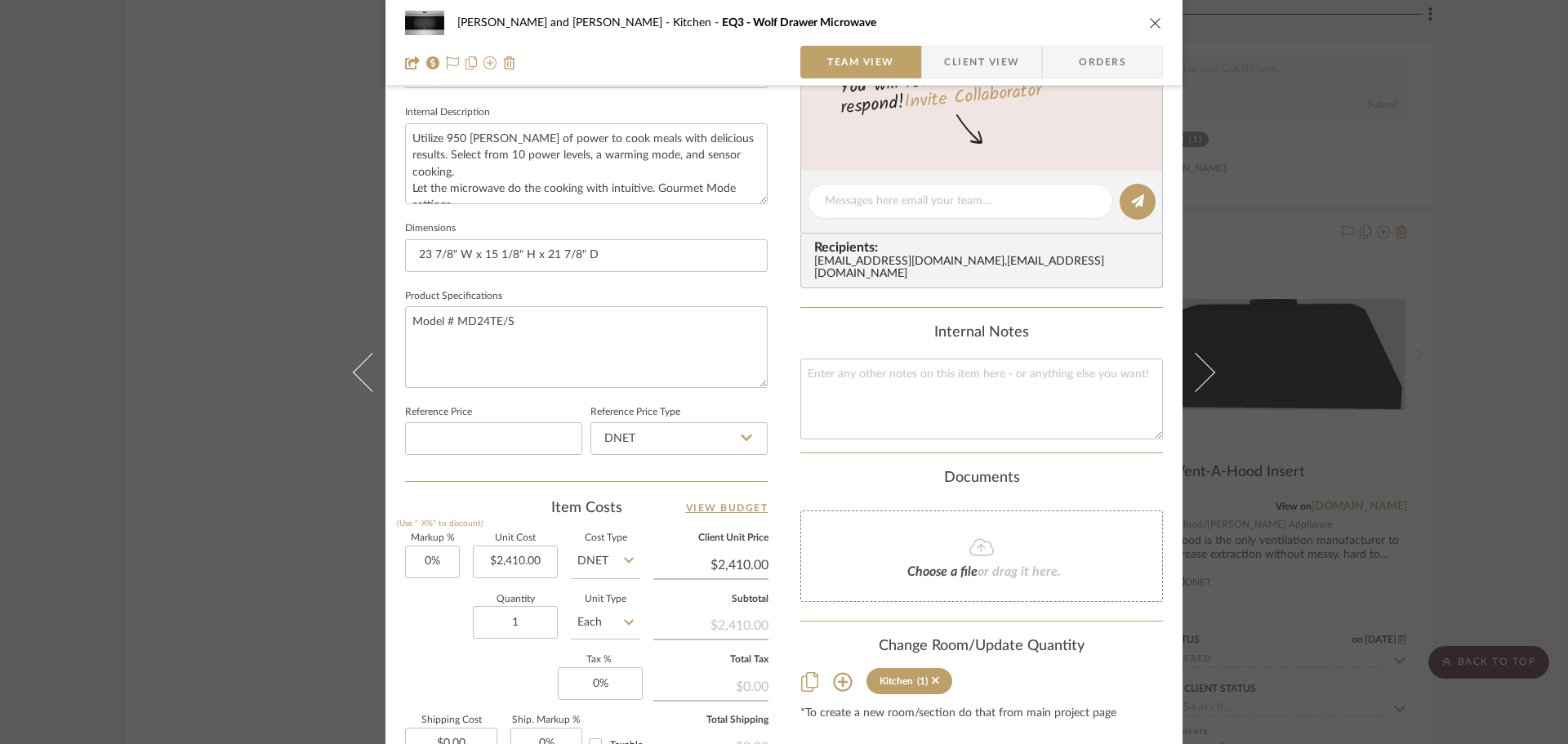
scroll to position [654, 0]
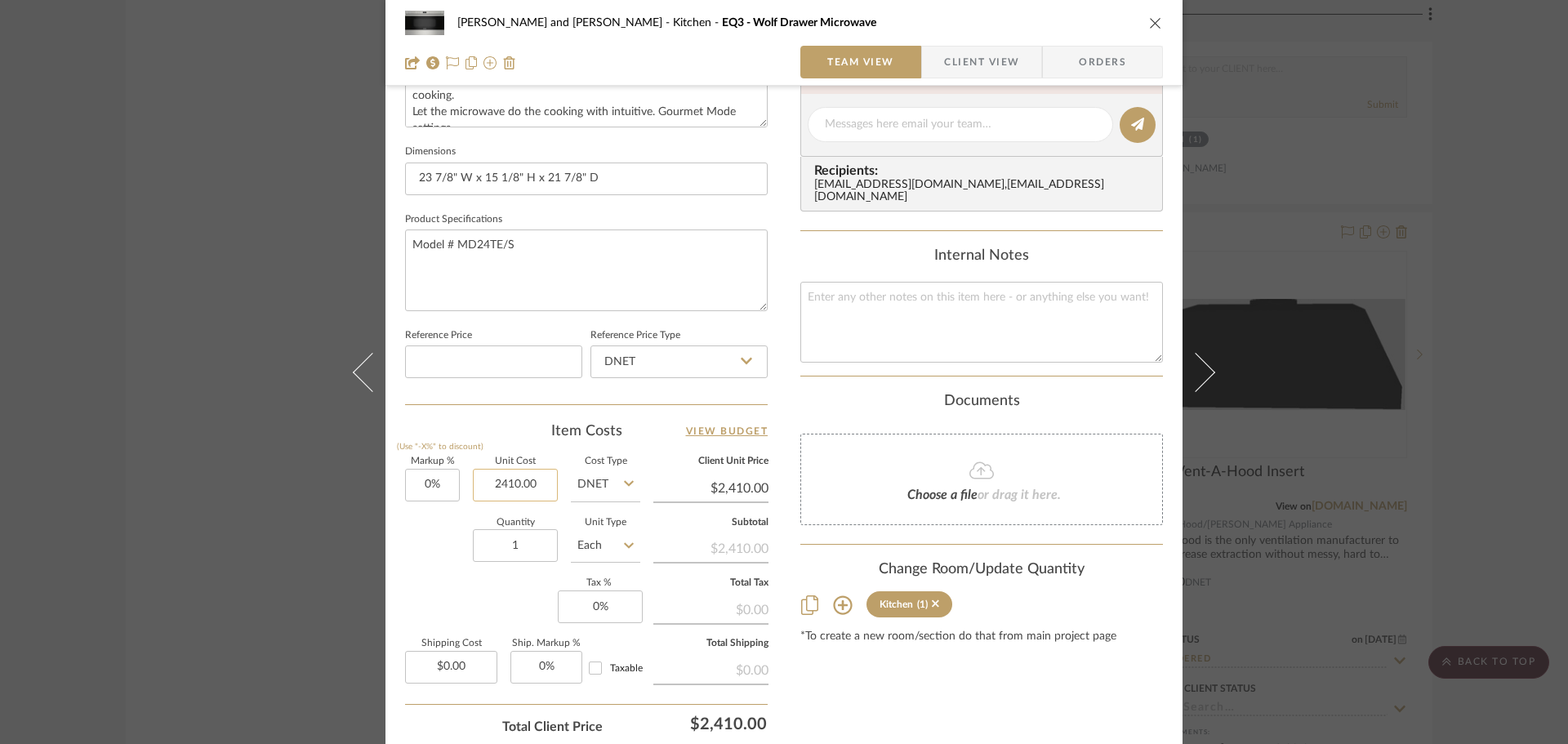
click at [537, 486] on input "2410.00" at bounding box center [516, 486] width 85 height 33
type input "$2,379.00"
click at [883, 652] on div "Content here copies to Client View - confirm visibility there. Show in Client D…" at bounding box center [982, 130] width 363 height 1345
type input "$2,379.00"
click at [1504, 304] on div "Joe and Melissa Home Kitchen EQ3 - Wolf Drawer Microwave Team View Client View …" at bounding box center [784, 372] width 1568 height 744
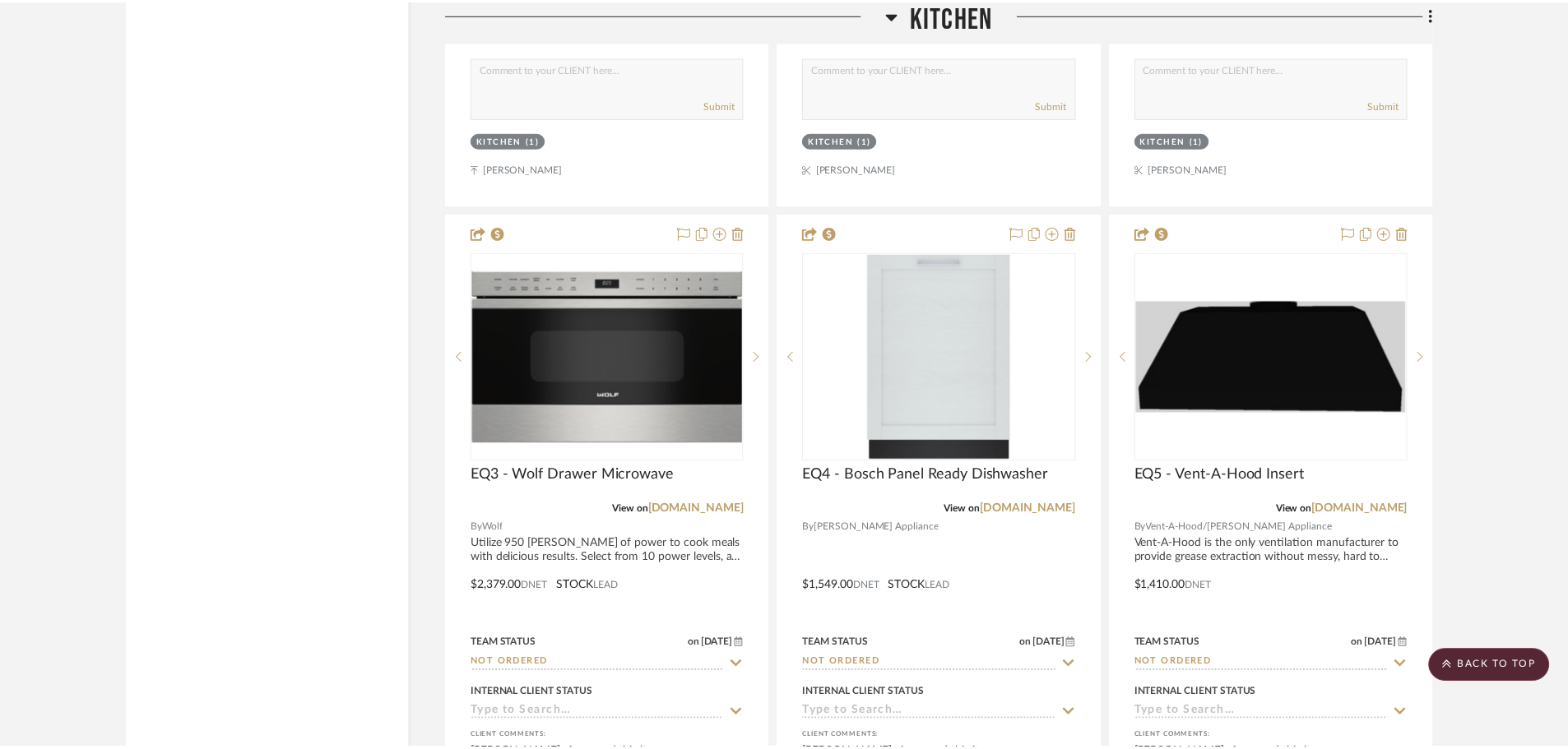
scroll to position [4112, 0]
